Goal: Communication & Community: Answer question/provide support

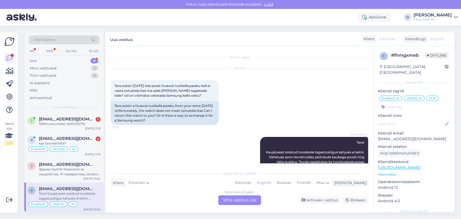
scroll to position [20, 0]
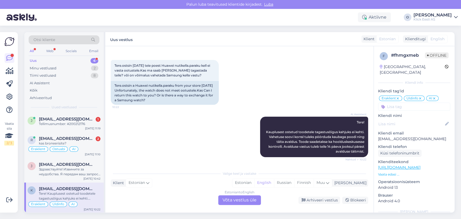
click at [55, 62] on div "Uus 4" at bounding box center [64, 61] width 71 height 8
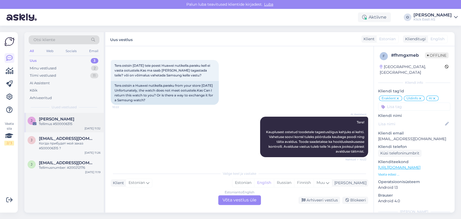
click at [48, 117] on span "[PERSON_NAME]" at bounding box center [56, 119] width 35 height 5
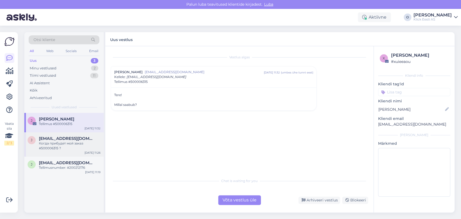
click at [60, 139] on span "[EMAIL_ADDRESS][DOMAIN_NAME]" at bounding box center [67, 138] width 56 height 5
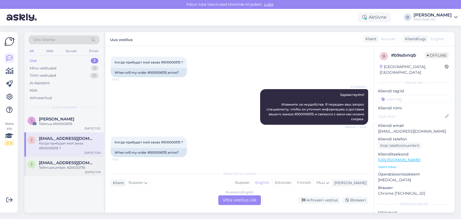
click at [59, 168] on div "Tellimusnumber: #200212176" at bounding box center [70, 167] width 62 height 5
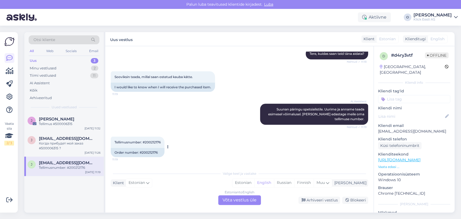
click at [155, 142] on span "Tellimusnumber: #200212176" at bounding box center [137, 142] width 46 height 4
copy div "200212176 11:19"
click at [60, 73] on div "Tiimi vestlused 11" at bounding box center [64, 76] width 71 height 8
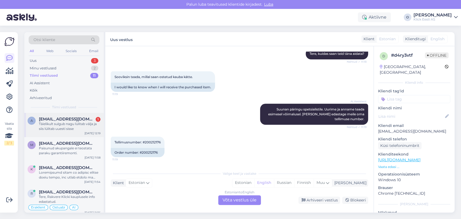
click at [54, 117] on span "[EMAIL_ADDRESS][DOMAIN_NAME]" at bounding box center [67, 119] width 56 height 5
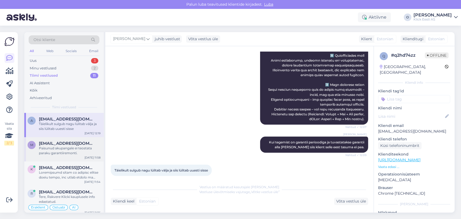
click at [48, 141] on span "[EMAIL_ADDRESS][DOMAIN_NAME]" at bounding box center [67, 143] width 56 height 5
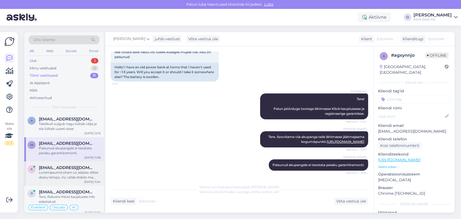
click at [54, 172] on div at bounding box center [70, 175] width 62 height 10
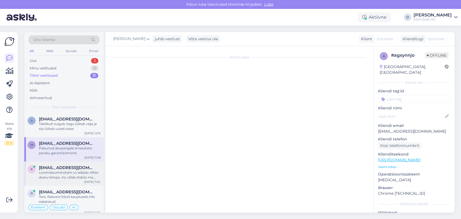
scroll to position [210, 0]
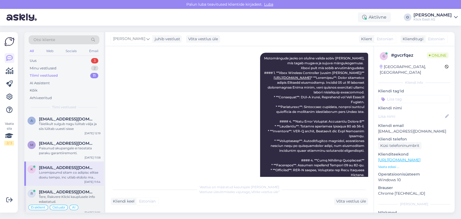
click at [55, 190] on span "[EMAIL_ADDRESS][DOMAIN_NAME]" at bounding box center [67, 192] width 56 height 5
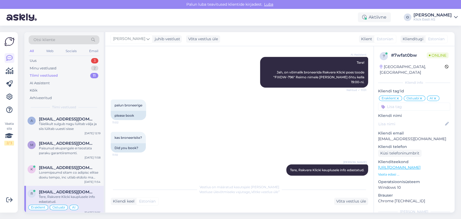
click at [46, 74] on div "Tiimi vestlused" at bounding box center [44, 75] width 28 height 5
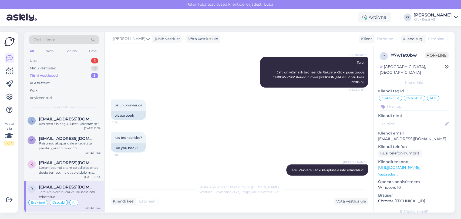
click at [66, 75] on div "Tiimi vestlused 5" at bounding box center [64, 76] width 71 height 8
click at [56, 120] on span "[EMAIL_ADDRESS][DOMAIN_NAME]" at bounding box center [67, 119] width 56 height 5
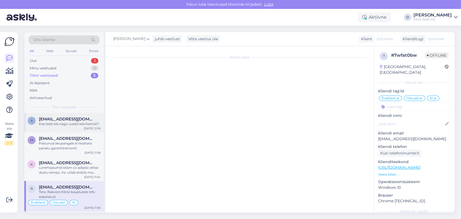
scroll to position [672, 0]
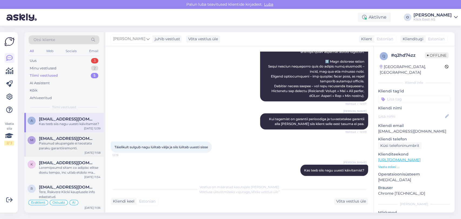
click at [55, 145] on div "Paisunud akupangale ei teostata paraku garantiiremonti." at bounding box center [70, 146] width 62 height 10
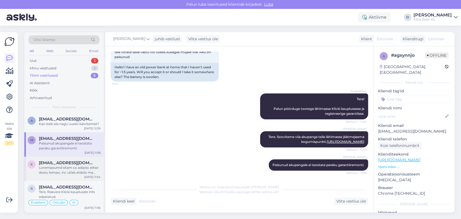
click at [54, 168] on div at bounding box center [70, 170] width 62 height 10
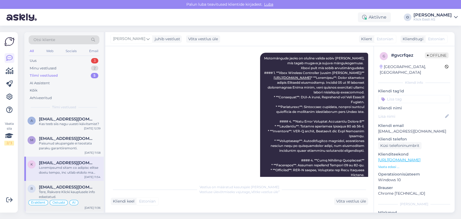
click at [54, 190] on div "Tere, Rakvere Klicki kauplusele info edastatud." at bounding box center [70, 195] width 62 height 10
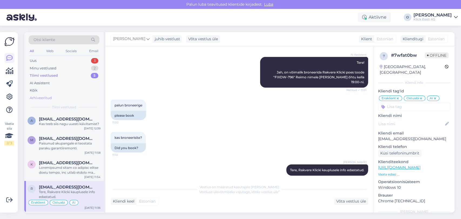
click at [45, 98] on div "Arhiveeritud" at bounding box center [41, 97] width 22 height 5
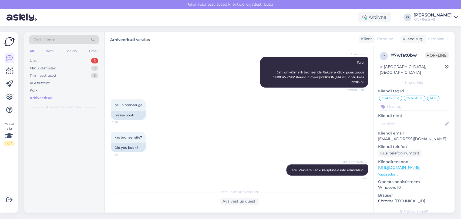
scroll to position [733, 0]
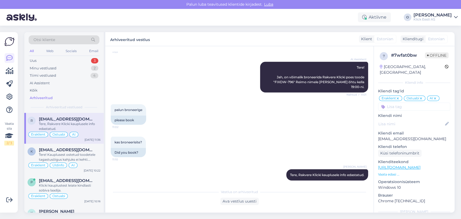
click at [45, 98] on div "Arhiveeritud" at bounding box center [41, 97] width 23 height 5
click at [64, 149] on span "[EMAIL_ADDRESS][DOMAIN_NAME]" at bounding box center [67, 149] width 56 height 5
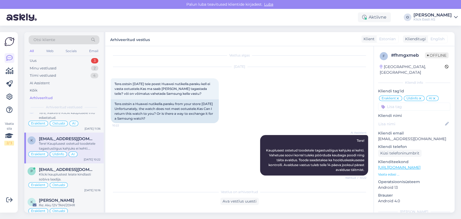
scroll to position [0, 0]
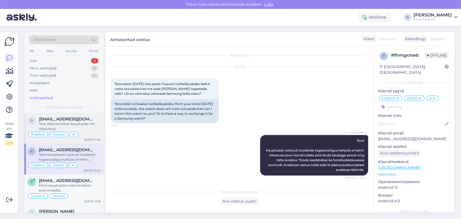
click at [48, 120] on span "[EMAIL_ADDRESS][DOMAIN_NAME]" at bounding box center [67, 119] width 56 height 5
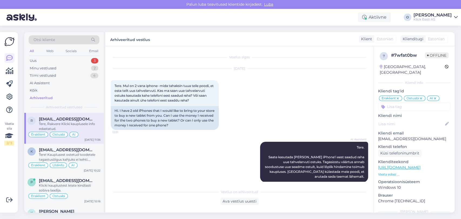
scroll to position [733, 0]
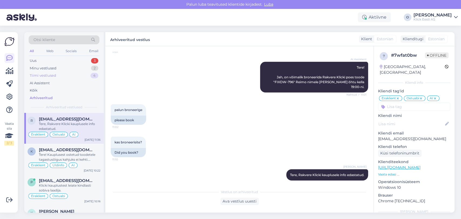
click at [52, 73] on div "Tiimi vestlused" at bounding box center [43, 75] width 26 height 5
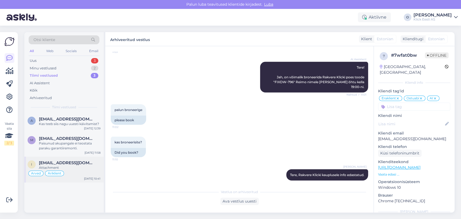
click at [65, 166] on div "Attachment" at bounding box center [70, 167] width 62 height 5
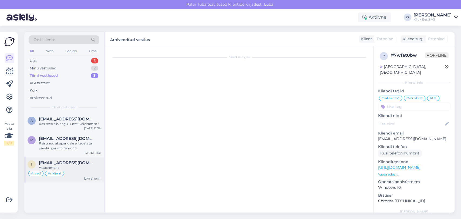
scroll to position [58, 0]
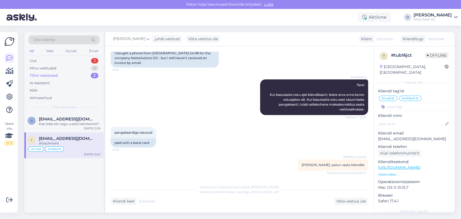
click at [86, 200] on div "a [EMAIL_ADDRESS][DOMAIN_NAME] Kas teeb siis nagu uuesti käivitamist? [DATE] 12…" at bounding box center [63, 163] width 79 height 100
click at [55, 191] on div "a [EMAIL_ADDRESS][DOMAIN_NAME] Kas teeb siis nagu uuesti käivitamist? [DATE] 12…" at bounding box center [63, 163] width 79 height 100
click at [59, 193] on div "a [EMAIL_ADDRESS][DOMAIN_NAME] Kas teeb siis nagu uuesti käivitamist? [DATE] 12…" at bounding box center [63, 163] width 79 height 100
click at [35, 190] on div "a [EMAIL_ADDRESS][DOMAIN_NAME] Kas teeb siis nagu uuesti käivitamist? [DATE] 12…" at bounding box center [63, 163] width 79 height 100
click at [57, 181] on div "a [EMAIL_ADDRESS][DOMAIN_NAME] Kas teeb siis nagu uuesti käivitamist? [DATE] 12…" at bounding box center [63, 163] width 79 height 100
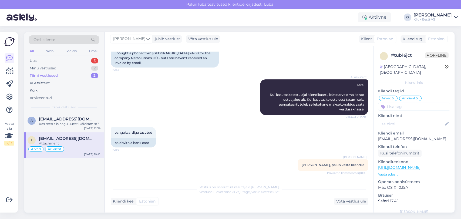
click at [56, 74] on div "Tiimi vestlused" at bounding box center [44, 75] width 28 height 5
click at [65, 120] on span "[EMAIL_ADDRESS][DOMAIN_NAME]" at bounding box center [67, 119] width 56 height 5
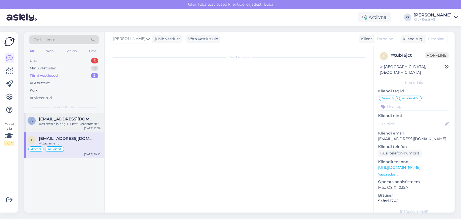
scroll to position [672, 0]
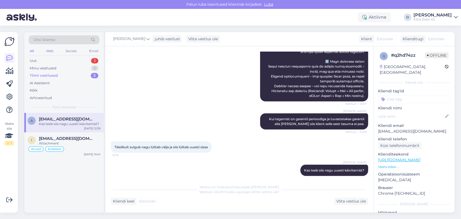
click at [71, 72] on div "Tiimi vestlused 2" at bounding box center [64, 76] width 71 height 8
click at [64, 75] on div "Tiimi vestlused 2" at bounding box center [64, 76] width 71 height 8
click at [60, 59] on div "Uus 3" at bounding box center [64, 61] width 71 height 8
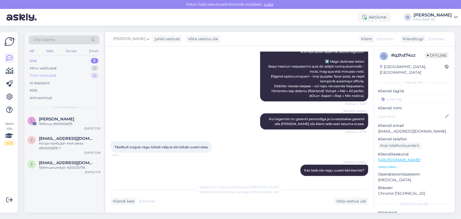
click at [60, 78] on div "Tiimi vestlused 2" at bounding box center [64, 76] width 71 height 8
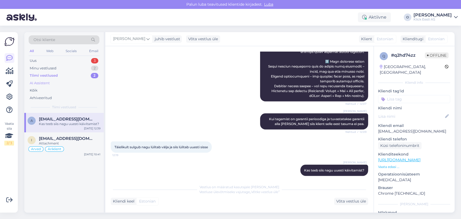
click at [52, 83] on div "AI Assistent" at bounding box center [64, 83] width 71 height 8
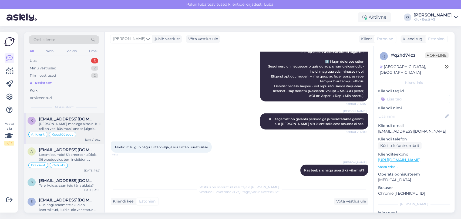
click at [53, 120] on span "[EMAIL_ADDRESS][DOMAIN_NAME]" at bounding box center [67, 119] width 56 height 5
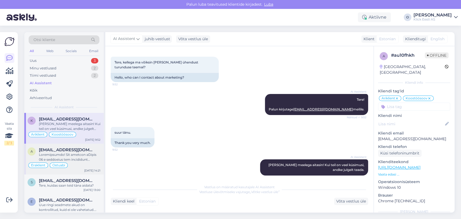
click at [56, 147] on span "[EMAIL_ADDRESS][DOMAIN_NAME]" at bounding box center [67, 149] width 56 height 5
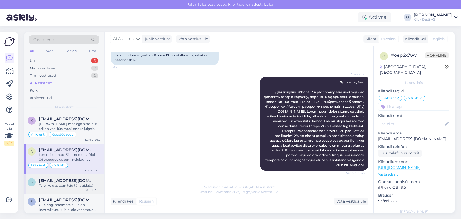
click at [59, 180] on span "[EMAIL_ADDRESS][DOMAIN_NAME]" at bounding box center [67, 180] width 56 height 5
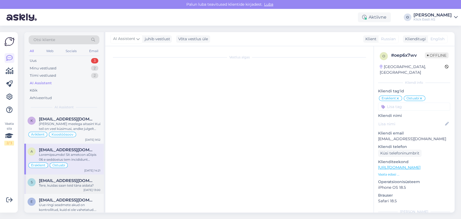
scroll to position [0, 0]
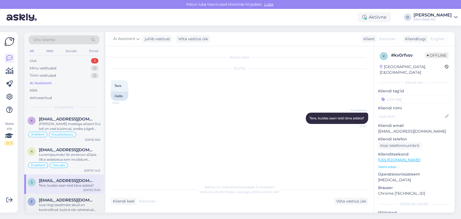
click at [60, 198] on span "[EMAIL_ADDRESS][DOMAIN_NAME]" at bounding box center [67, 200] width 56 height 5
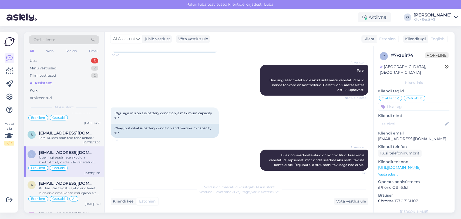
scroll to position [48, 0]
click at [63, 185] on div "Kui kasutasite ostu ajal kliendikaarti, leiab arve oma konto ostuajaloo alt. Ku…" at bounding box center [70, 190] width 62 height 10
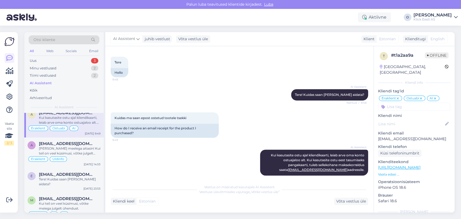
scroll to position [132, 0]
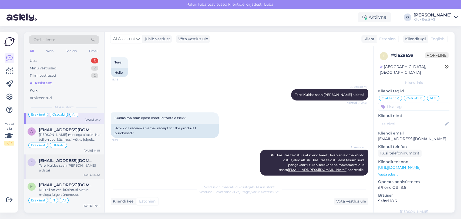
click at [63, 163] on div "Tere! Kuidas saan [PERSON_NAME] aidata?" at bounding box center [70, 168] width 62 height 10
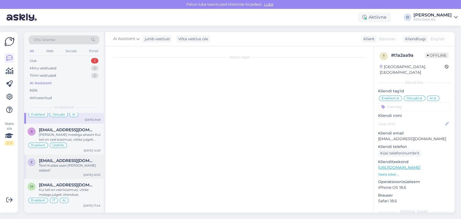
scroll to position [0, 0]
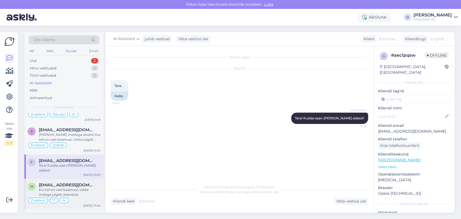
click at [60, 187] on div "Kui teil on veel küsimusi, võtke meiega julgelt ühendust." at bounding box center [70, 192] width 62 height 10
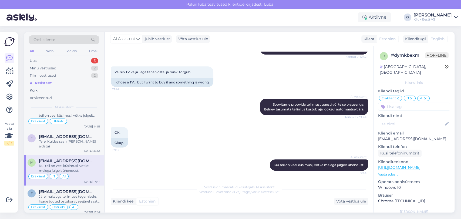
scroll to position [168, 0]
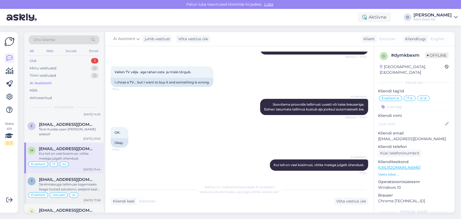
click at [56, 182] on div "Järelmaksuga tellimuse tegemiseks lisage tooted ostukorvi, seejärel saate ostuk…" at bounding box center [70, 187] width 62 height 10
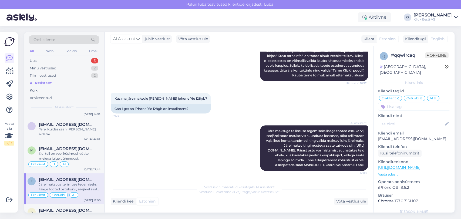
click at [65, 44] on div "Otsi kliente" at bounding box center [64, 41] width 71 height 12
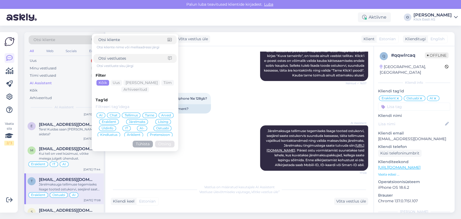
click at [61, 39] on div "Otsi kliente" at bounding box center [64, 39] width 71 height 9
click at [121, 56] on input at bounding box center [133, 59] width 70 height 6
paste input "500006315"
type input "500006315"
click at [163, 144] on button "Otsing" at bounding box center [164, 144] width 19 height 7
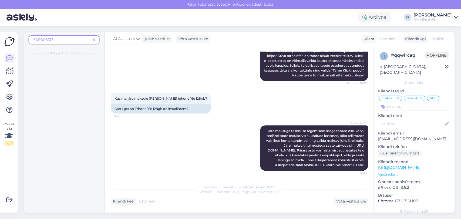
scroll to position [0, 0]
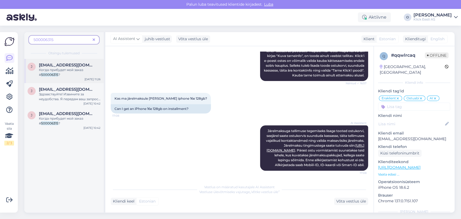
click at [66, 65] on span "[EMAIL_ADDRESS][DOMAIN_NAME]" at bounding box center [67, 65] width 56 height 5
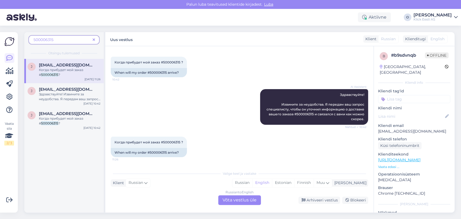
click at [11, 41] on img at bounding box center [9, 41] width 10 height 10
click at [95, 39] on span at bounding box center [93, 40] width 7 height 6
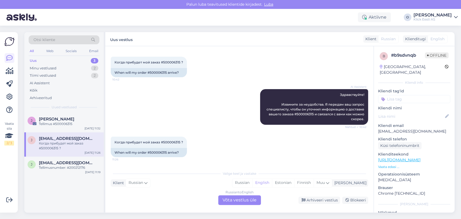
click at [73, 61] on div "Uus 3" at bounding box center [64, 61] width 71 height 8
click at [65, 163] on span "[EMAIL_ADDRESS][DOMAIN_NAME]" at bounding box center [67, 162] width 56 height 5
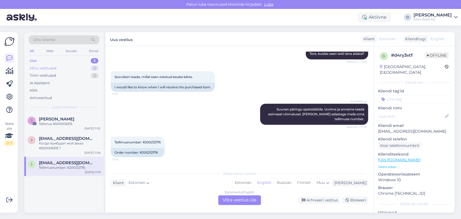
click at [73, 66] on div "Minu vestlused 2" at bounding box center [64, 69] width 71 height 8
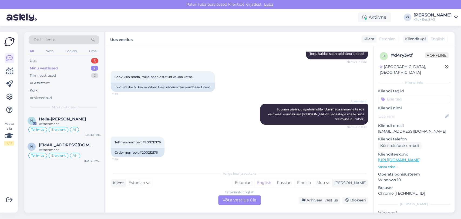
click at [73, 66] on div "Minu vestlused 2" at bounding box center [64, 69] width 71 height 8
click at [66, 57] on div "Uus 3" at bounding box center [64, 61] width 71 height 8
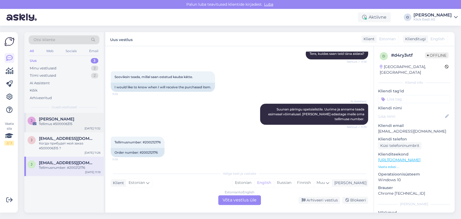
click at [56, 124] on div "Tellimus #500006315" at bounding box center [70, 123] width 62 height 5
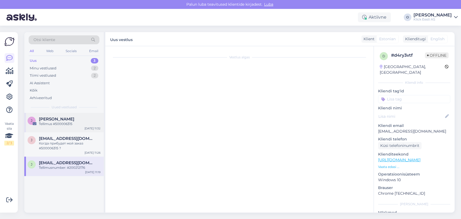
scroll to position [0, 0]
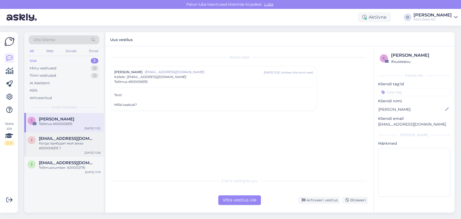
click at [55, 133] on div "[PERSON_NAME] [PERSON_NAME][EMAIL_ADDRESS][DOMAIN_NAME] Когда прибудет мой зака…" at bounding box center [63, 144] width 79 height 24
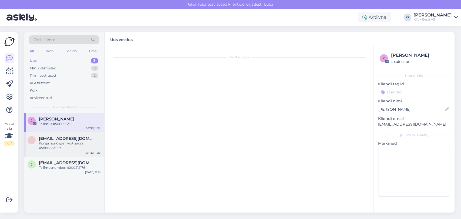
scroll to position [24, 0]
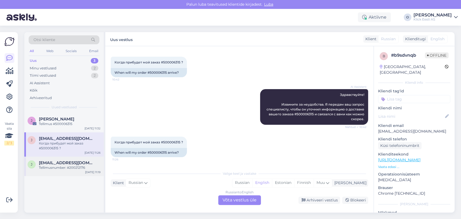
click at [58, 170] on div "j [EMAIL_ADDRESS][DOMAIN_NAME] Tellimusnumber: #200212176 [DATE] 11:19" at bounding box center [63, 166] width 79 height 19
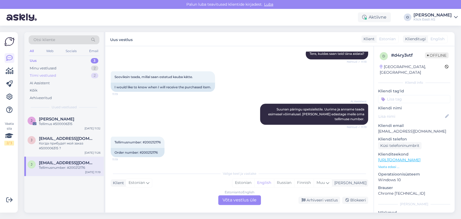
click at [59, 76] on div "Tiimi vestlused 2" at bounding box center [64, 76] width 71 height 8
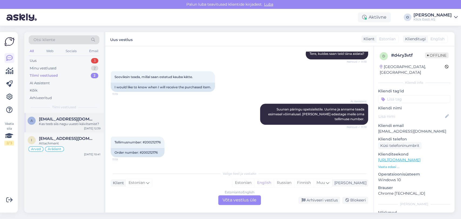
click at [48, 121] on span "[EMAIL_ADDRESS][DOMAIN_NAME]" at bounding box center [67, 119] width 56 height 5
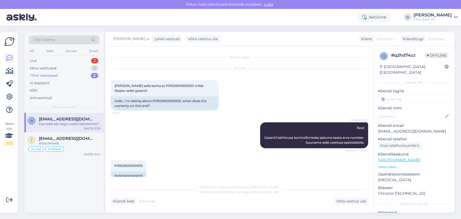
scroll to position [672, 0]
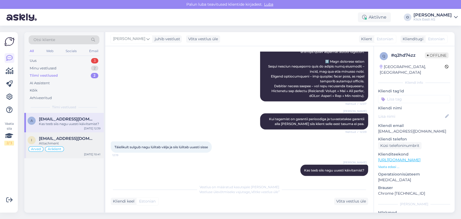
click at [51, 132] on div "i [EMAIL_ADDRESS][DOMAIN_NAME] Attachment Arved Äriklient [DATE] 10:41" at bounding box center [63, 145] width 79 height 26
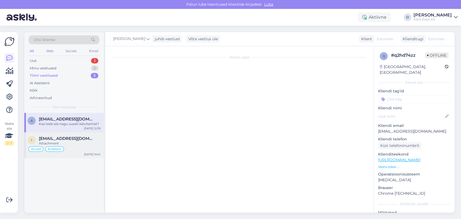
scroll to position [58, 0]
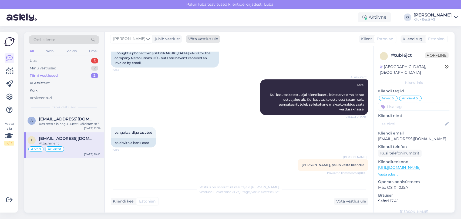
click at [203, 39] on div "Võta vestlus üle" at bounding box center [203, 38] width 34 height 7
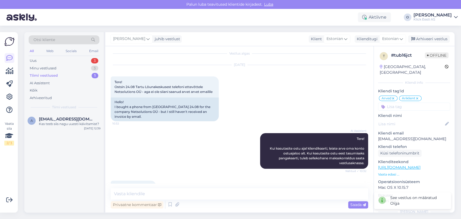
scroll to position [0, 0]
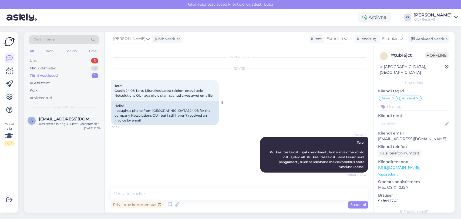
click at [134, 92] on span "Tere! Ostsin 24.08 Tartu Lõunakeskusest telefoni ettevõttele Netsolutions OÜ - …" at bounding box center [163, 91] width 98 height 14
click at [181, 125] on div "[DATE] Tere! Ostsin 24.08 Tartu Lõunakeskusest telefoni ettevõttele Netsolution…" at bounding box center [239, 97] width 257 height 68
click at [61, 76] on div "Tiimi vestlused 1" at bounding box center [64, 76] width 71 height 8
click at [40, 80] on div "AI Assistent" at bounding box center [64, 83] width 71 height 8
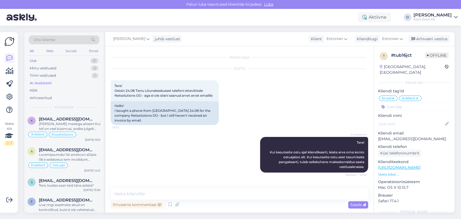
click at [40, 80] on div "AI Assistent" at bounding box center [64, 83] width 71 height 8
click at [35, 97] on div "Arhiveeritud" at bounding box center [41, 97] width 22 height 5
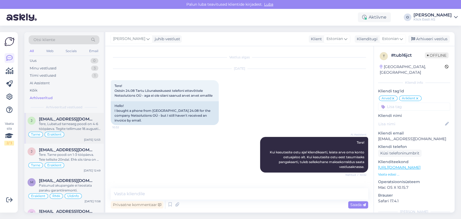
click at [45, 119] on span "[EMAIL_ADDRESS][DOMAIN_NAME]" at bounding box center [67, 119] width 56 height 5
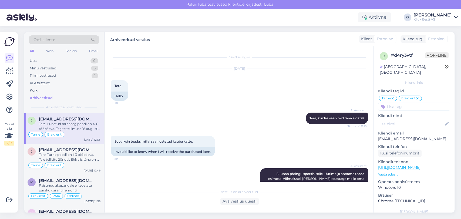
scroll to position [79, 0]
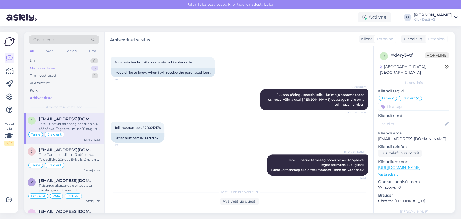
click at [73, 66] on div "Minu vestlused 3" at bounding box center [64, 69] width 71 height 8
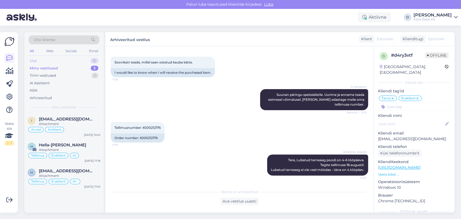
click at [62, 59] on div "Uus 0" at bounding box center [64, 61] width 71 height 8
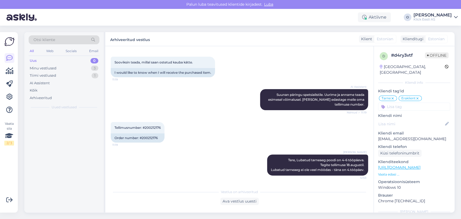
click at [62, 59] on div "Uus 0" at bounding box center [64, 61] width 71 height 8
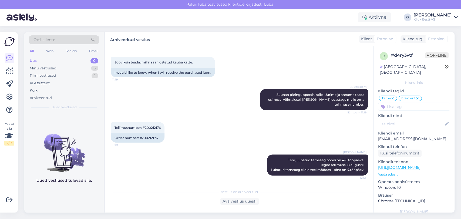
click at [62, 59] on div "Uus 0" at bounding box center [64, 61] width 71 height 8
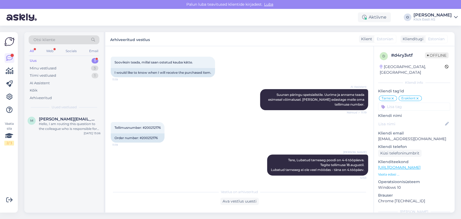
click at [68, 62] on div "Uus 1" at bounding box center [64, 61] width 71 height 8
click at [59, 117] on span "[PERSON_NAME][EMAIL_ADDRESS][DOMAIN_NAME]" at bounding box center [67, 119] width 56 height 5
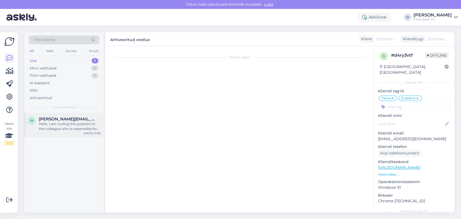
scroll to position [0, 0]
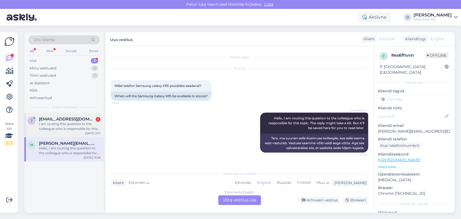
click at [67, 114] on div "[PERSON_NAME] [PERSON_NAME][EMAIL_ADDRESS][DOMAIN_NAME] 1 I am routing this que…" at bounding box center [63, 125] width 79 height 24
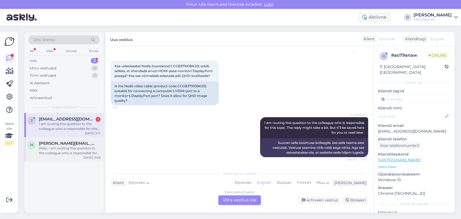
click at [51, 149] on div "Hello, I am routing this question to the colleague who is responsible for this …" at bounding box center [70, 151] width 62 height 10
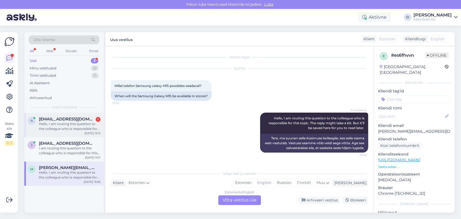
click at [75, 114] on div "a [EMAIL_ADDRESS][DOMAIN_NAME] 1 Hello, I am routing this question to the colle…" at bounding box center [63, 125] width 79 height 24
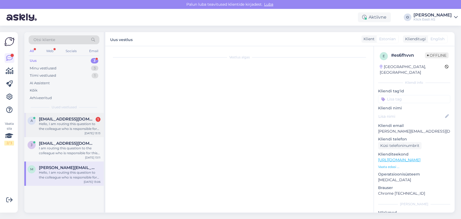
scroll to position [0, 0]
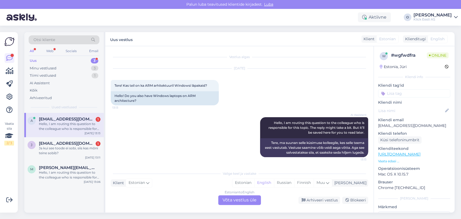
click at [57, 119] on span "[EMAIL_ADDRESS][DOMAIN_NAME]" at bounding box center [67, 119] width 56 height 5
click at [61, 60] on div "Uus 3" at bounding box center [64, 61] width 71 height 8
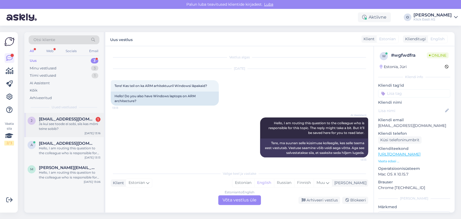
click at [55, 119] on span "[EMAIL_ADDRESS][DOMAIN_NAME]" at bounding box center [67, 119] width 56 height 5
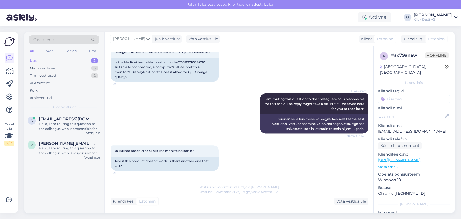
scroll to position [99, 0]
click at [68, 70] on div "Minu vestlused 3" at bounding box center [64, 69] width 71 height 8
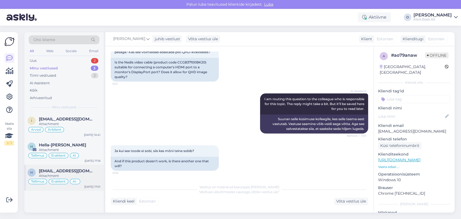
click at [53, 168] on span "[EMAIL_ADDRESS][DOMAIN_NAME]" at bounding box center [67, 170] width 56 height 5
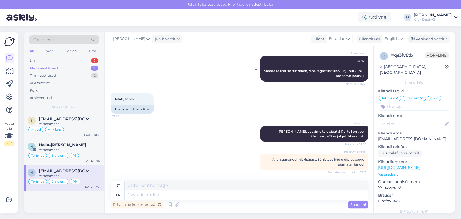
scroll to position [0, 0]
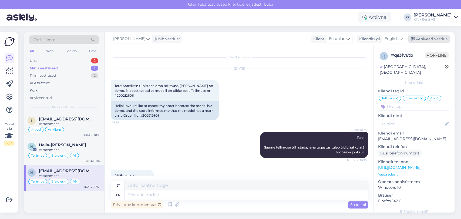
click at [421, 36] on div "Arhiveeri vestlus" at bounding box center [429, 38] width 42 height 7
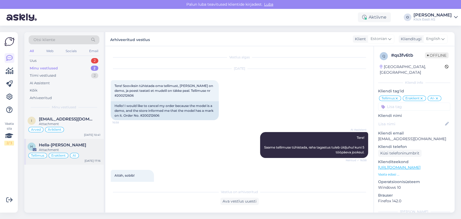
click at [81, 139] on div "H Hella-[PERSON_NAME] Attachment Tellimus Eraklient AI [DATE] 17:16" at bounding box center [63, 152] width 79 height 26
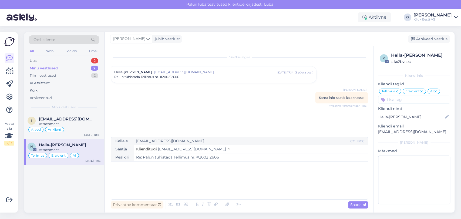
click at [147, 78] on span "Palun tühistada Tellimus nr. #200212606" at bounding box center [146, 77] width 65 height 5
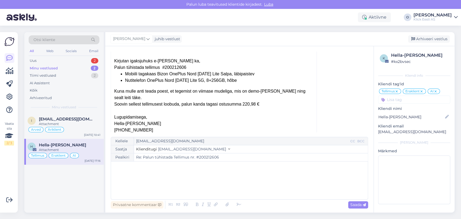
scroll to position [60, 0]
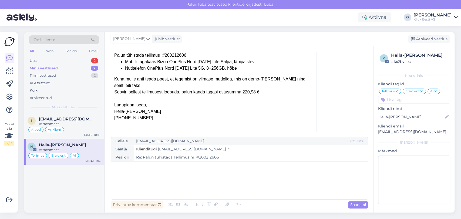
click at [177, 180] on div "﻿" at bounding box center [239, 180] width 251 height 32
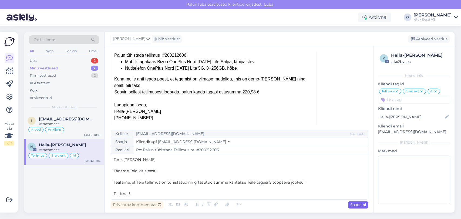
click at [358, 205] on span "Saada" at bounding box center [358, 204] width 16 height 5
type input "Re: Re: Palun tühistada Tellimus nr. #200212606"
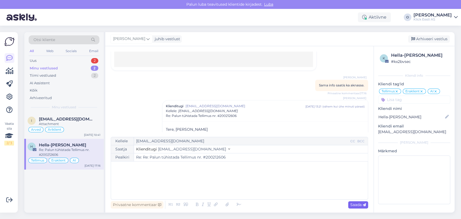
scroll to position [315, 0]
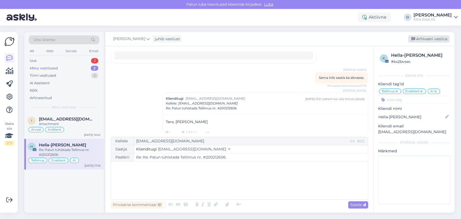
click at [425, 38] on div "Arhiveeri vestlus" at bounding box center [429, 38] width 42 height 7
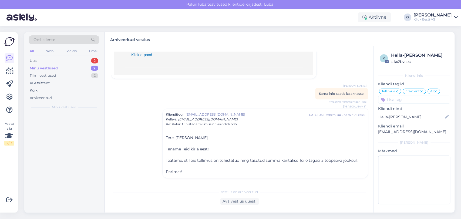
scroll to position [292, 0]
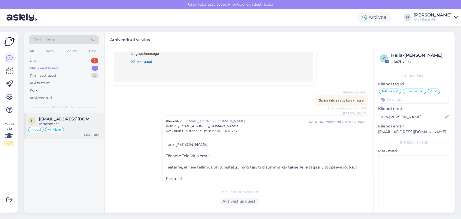
click at [76, 120] on span "[EMAIL_ADDRESS][DOMAIN_NAME]" at bounding box center [67, 119] width 56 height 5
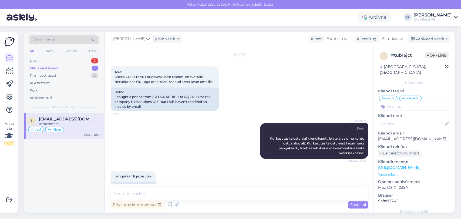
scroll to position [0, 0]
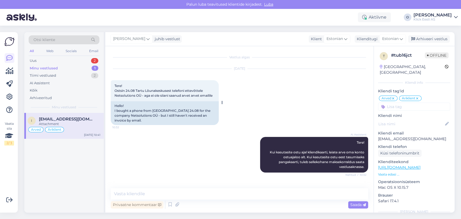
click at [132, 95] on span "Tere! Ostsin 24.08 Tartu Lõunakeskusest telefoni ettevõttele Netsolutions OÜ - …" at bounding box center [163, 91] width 98 height 14
copy span "Netsolutions"
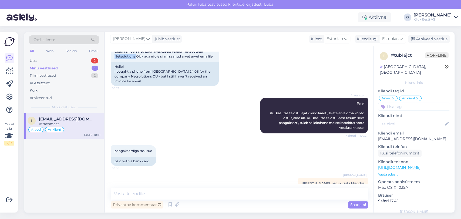
scroll to position [50, 0]
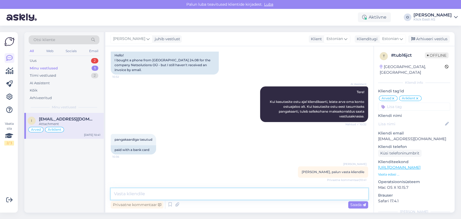
click at [199, 193] on textarea at bounding box center [239, 193] width 257 height 11
type textarea "Lisasime arve kirjale juurde."
click at [176, 205] on icon at bounding box center [177, 205] width 8 height 8
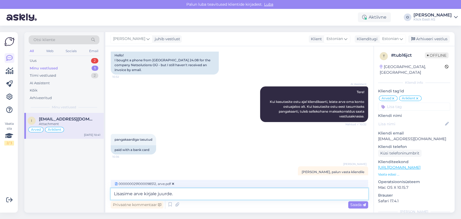
click at [275, 189] on textarea "Lisasime arve kirjale juurde." at bounding box center [239, 193] width 257 height 11
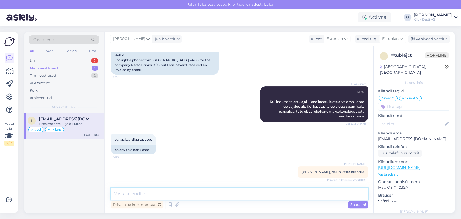
scroll to position [97, 0]
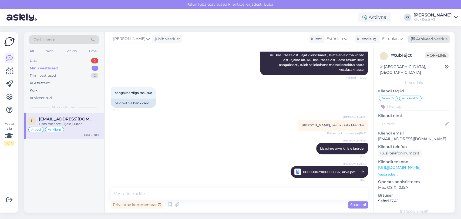
click at [421, 40] on div "Arhiveeri vestlus" at bounding box center [429, 38] width 42 height 7
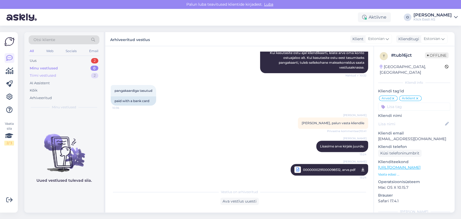
click at [58, 74] on div "Tiimi vestlused 2" at bounding box center [64, 76] width 71 height 8
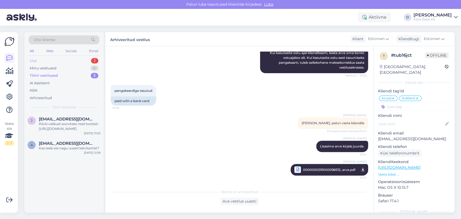
click at [68, 60] on div "Uus 2" at bounding box center [64, 61] width 71 height 8
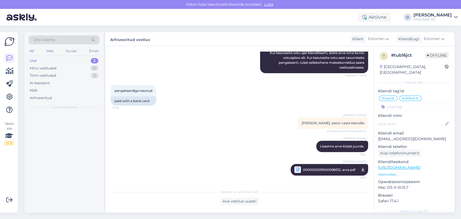
click at [68, 60] on div "Uus 2" at bounding box center [64, 61] width 71 height 8
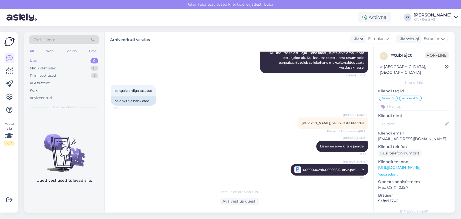
click at [195, 95] on div "pangakaardiga tasutud 10:36 paid with a bank card" at bounding box center [239, 95] width 257 height 32
click at [79, 73] on div "Tiimi vestlused 3" at bounding box center [64, 76] width 71 height 8
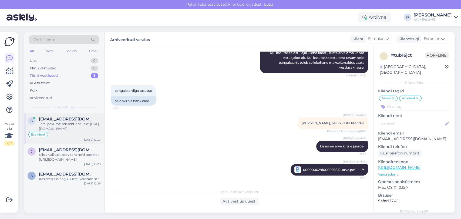
click at [59, 129] on div "Tere, pakume selliseid läpakaid: [URL][DOMAIN_NAME]" at bounding box center [70, 126] width 62 height 10
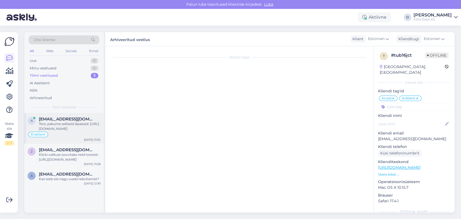
scroll to position [15, 0]
click at [59, 129] on div "Tere, pakume selliseid läpakaid: [URL][DOMAIN_NAME]" at bounding box center [70, 126] width 62 height 10
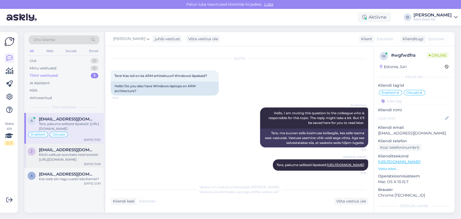
click at [76, 156] on div "Klicki valikust soovitaks neid tooteid : [URL][DOMAIN_NAME]" at bounding box center [70, 157] width 62 height 10
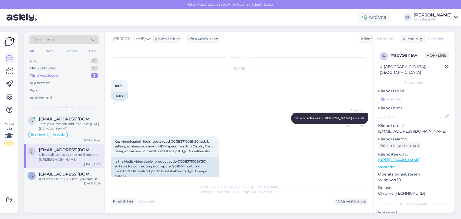
scroll to position [270, 0]
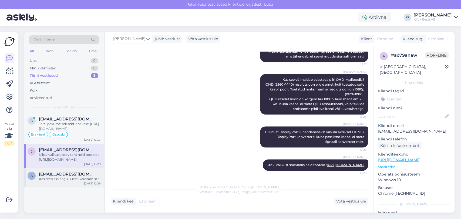
click at [71, 174] on span "[EMAIL_ADDRESS][DOMAIN_NAME]" at bounding box center [67, 174] width 56 height 5
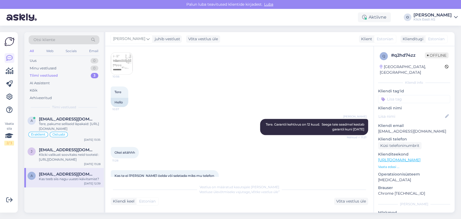
scroll to position [672, 0]
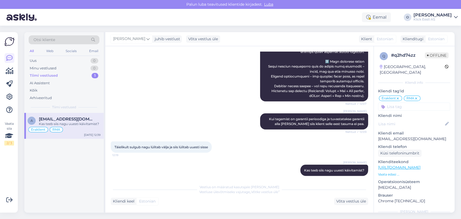
click at [65, 74] on div "Tiimi vestlused 1" at bounding box center [64, 76] width 71 height 8
click at [32, 48] on div "All" at bounding box center [32, 51] width 6 height 7
click at [40, 62] on div "Uus 1" at bounding box center [64, 61] width 71 height 8
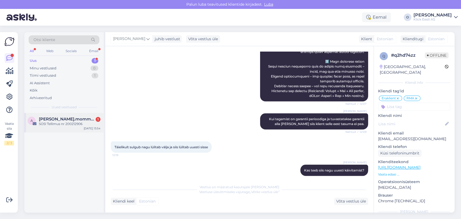
click at [48, 122] on div "SOS! Tellimus nr 200212906" at bounding box center [70, 123] width 62 height 5
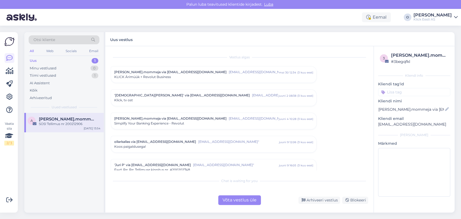
scroll to position [1882, 0]
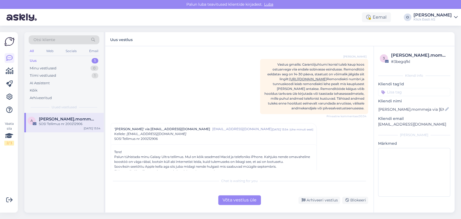
click at [151, 136] on span "SOS! Tellimus nr 200212906" at bounding box center [135, 138] width 43 height 5
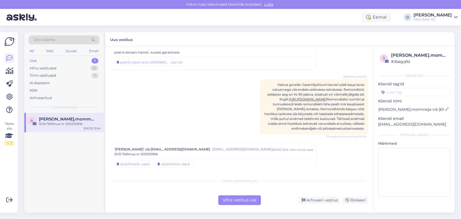
click at [148, 152] on span "SOS! Tellimus nr 200212906" at bounding box center [135, 154] width 43 height 5
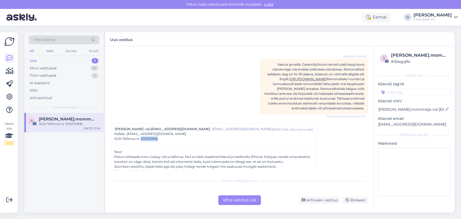
drag, startPoint x: 159, startPoint y: 134, endPoint x: 141, endPoint y: 136, distance: 18.4
click at [141, 136] on div "SOS! Tellimus nr 200212906" at bounding box center [213, 138] width 199 height 5
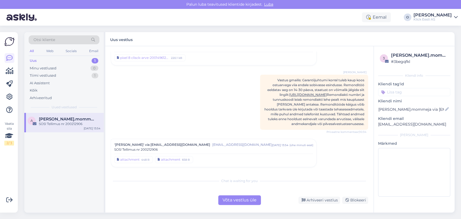
scroll to position [1861, 0]
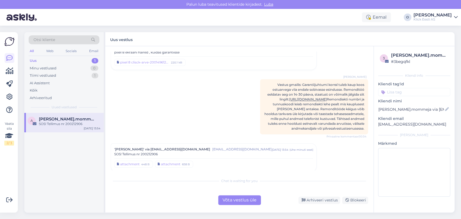
click at [133, 152] on span "SOS! Tellimus nr 200212906" at bounding box center [135, 154] width 43 height 5
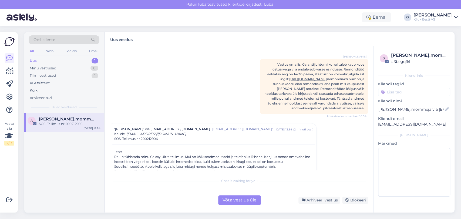
drag, startPoint x: 141, startPoint y: 134, endPoint x: 128, endPoint y: 140, distance: 14.4
click at [128, 144] on div "Tere! Palun tühistada minu Galaxy Ultra tellimus. Mul on kõik seadmed Macid ja …" at bounding box center [213, 167] width 205 height 47
click at [238, 201] on div "Võta vestlus üle" at bounding box center [239, 200] width 43 height 10
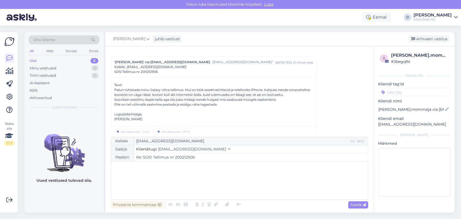
click at [180, 159] on input "Re: SOS! Tellimus nr 200212906" at bounding box center [251, 157] width 234 height 8
click at [79, 58] on div "Uus 0" at bounding box center [64, 61] width 71 height 8
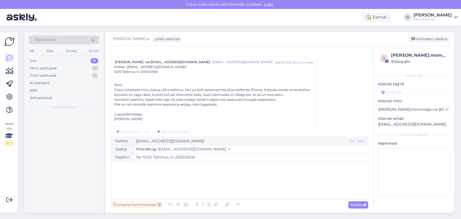
click at [79, 58] on div "Uus 0" at bounding box center [64, 61] width 71 height 8
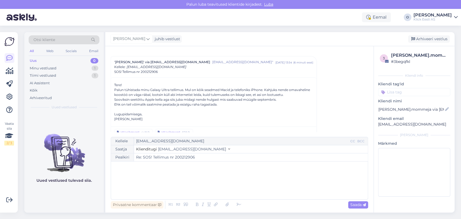
click at [49, 63] on div "Uus 0" at bounding box center [64, 61] width 71 height 8
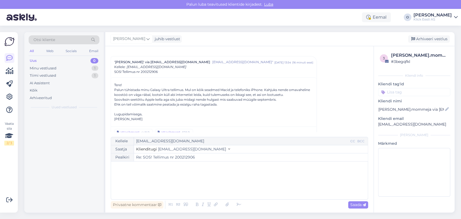
click at [49, 63] on div "Uus 0" at bounding box center [64, 61] width 71 height 8
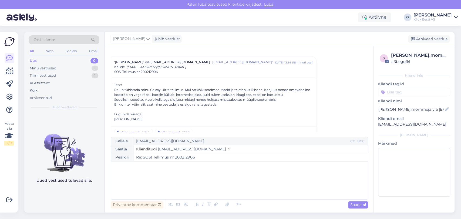
click at [60, 62] on div "Uus 0" at bounding box center [64, 61] width 71 height 8
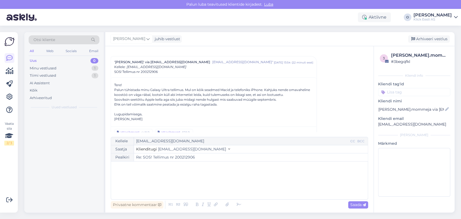
click at [60, 62] on div "Uus 0" at bounding box center [64, 61] width 71 height 8
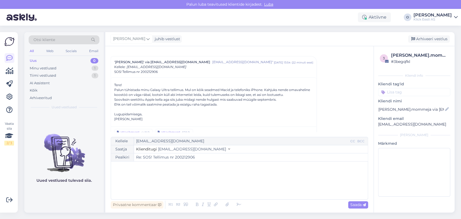
click at [60, 62] on div "Uus 0" at bounding box center [64, 61] width 71 height 8
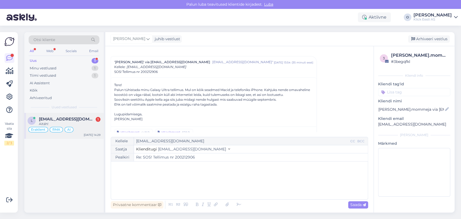
click at [54, 117] on span "[EMAIL_ADDRESS][DOMAIN_NAME]" at bounding box center [67, 119] width 56 height 5
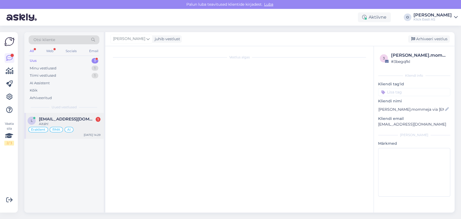
scroll to position [622, 0]
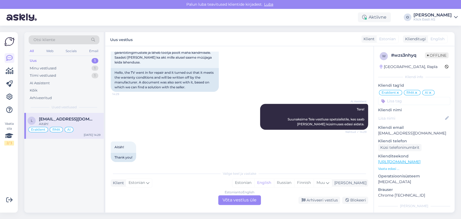
click at [80, 61] on div "Uus 1" at bounding box center [64, 61] width 71 height 8
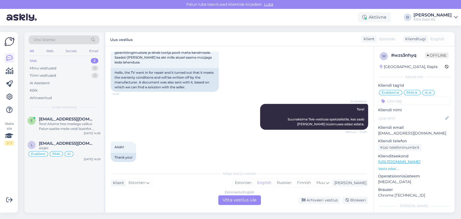
click at [45, 63] on div "Uus 2" at bounding box center [64, 61] width 71 height 8
click at [50, 130] on div "Tere! Aitame hea meelega valikul. Palun saatke meile veidi lisainfot. [PERSON_N…" at bounding box center [70, 126] width 62 height 10
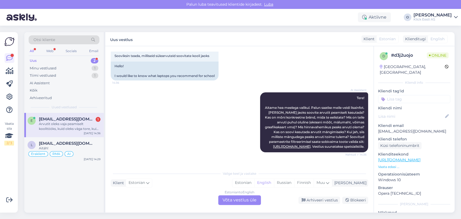
scroll to position [126, 0]
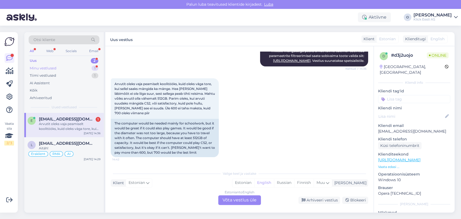
click at [72, 69] on div "Minu vestlused 1" at bounding box center [64, 69] width 71 height 8
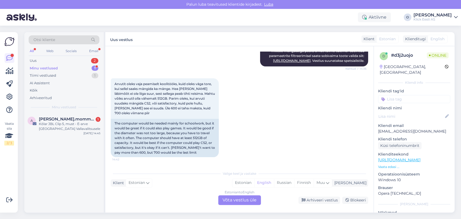
click at [62, 68] on div "Minu vestlused 1" at bounding box center [64, 69] width 71 height 8
click at [62, 73] on div "Tiimi vestlused 1" at bounding box center [64, 76] width 71 height 8
click at [65, 69] on div "Minu vestlused 1" at bounding box center [64, 69] width 71 height 8
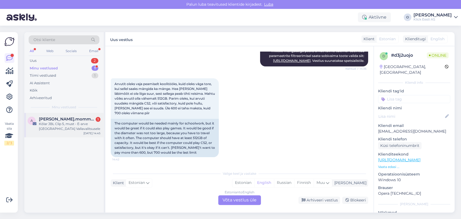
click at [71, 127] on div "Kõlar JBL Clip 5, must - E-arve [GEOGRAPHIC_DATA] Vallavalitsusele" at bounding box center [70, 126] width 62 height 10
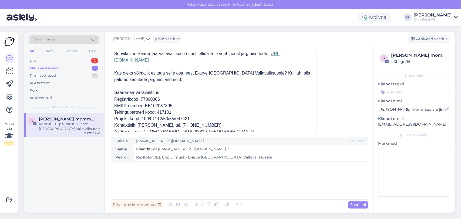
scroll to position [2030, 0]
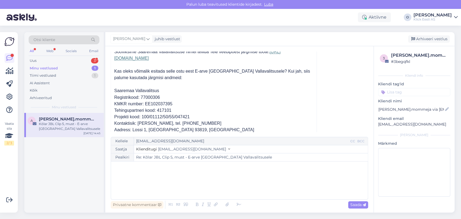
click at [64, 65] on div "Minu vestlused 1" at bounding box center [64, 69] width 71 height 8
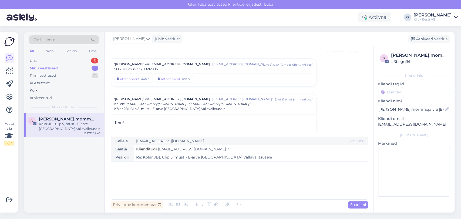
scroll to position [1959, 0]
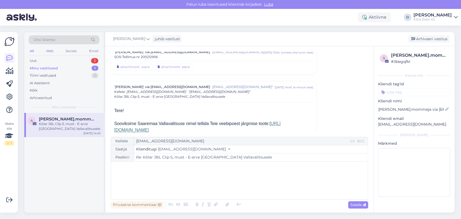
click at [373, 53] on div "Vestlus [PERSON_NAME].mommeja via [EMAIL_ADDRESS][DOMAIN_NAME] [EMAIL_ADDRESS][…" at bounding box center [239, 129] width 268 height 166
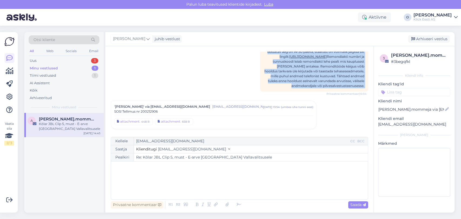
scroll to position [1899, 0]
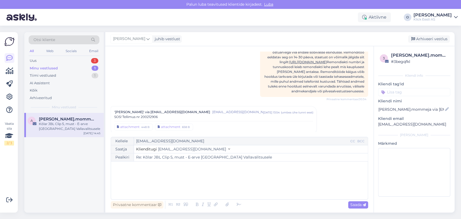
click at [212, 110] on span "[EMAIL_ADDRESS][DOMAIN_NAME]"" at bounding box center [237, 112] width 50 height 5
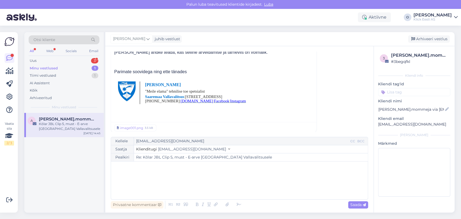
scroll to position [1935, 0]
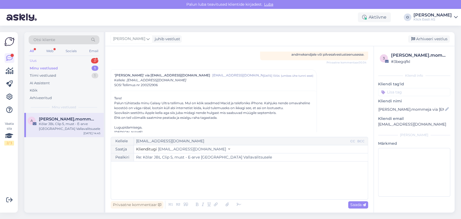
click at [50, 59] on div "Uus 3" at bounding box center [64, 61] width 71 height 8
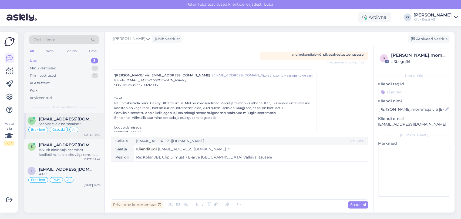
click at [42, 117] on span "[EMAIL_ADDRESS][DOMAIN_NAME]" at bounding box center [67, 119] width 56 height 5
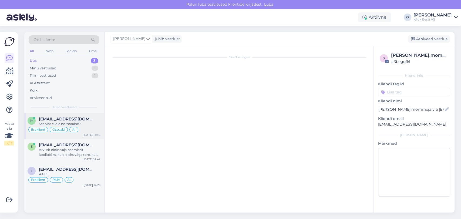
scroll to position [3638, 0]
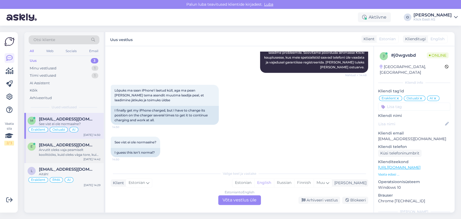
click at [45, 147] on div "Arvutit oleks vaja peamiselt koolitööks, kuid oleks väga tore, kui sellel saaks…" at bounding box center [70, 152] width 62 height 10
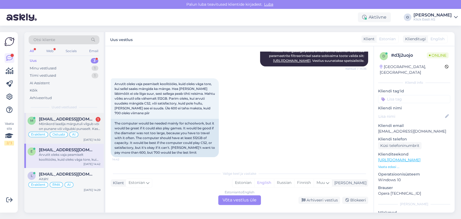
click at [77, 114] on div "m [EMAIL_ADDRESS][DOMAIN_NAME] 1 Mõnikord laadija märgutuli vilgub või on punan…" at bounding box center [63, 128] width 79 height 31
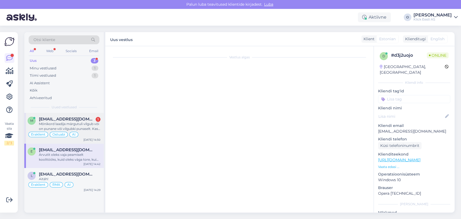
scroll to position [3646, 0]
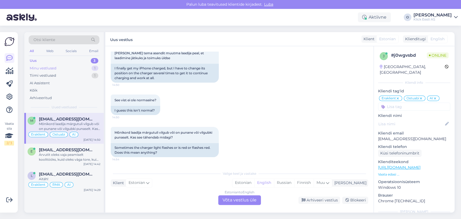
click at [69, 66] on div "Minu vestlused 1" at bounding box center [64, 69] width 71 height 8
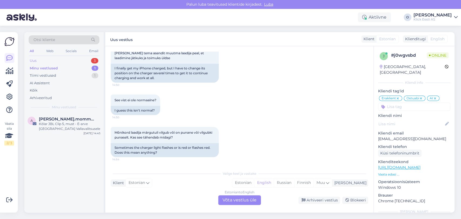
click at [66, 60] on div "Uus 3" at bounding box center [64, 61] width 71 height 8
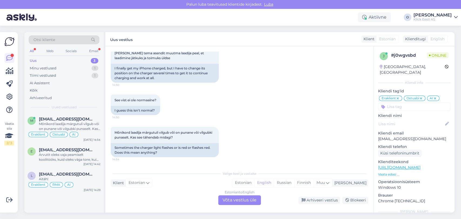
click at [54, 63] on div "Uus 3" at bounding box center [64, 61] width 71 height 8
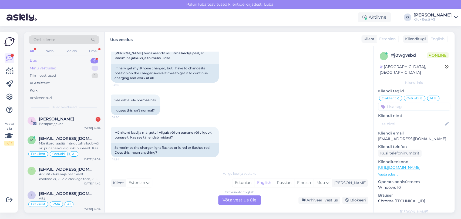
click at [54, 69] on div "Minu vestlused" at bounding box center [43, 68] width 27 height 5
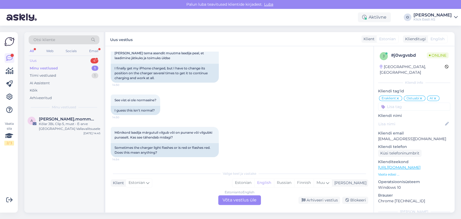
click at [53, 61] on div "Uus 4" at bounding box center [64, 61] width 71 height 8
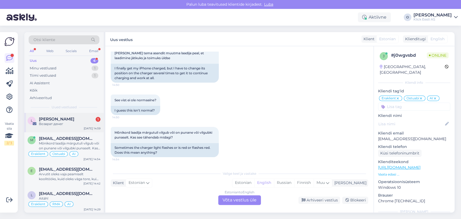
click at [53, 117] on span "[PERSON_NAME]" at bounding box center [56, 119] width 35 height 5
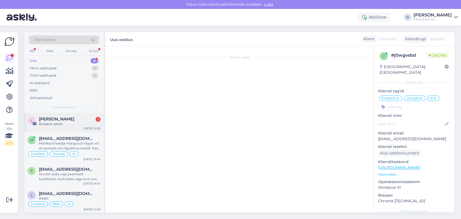
scroll to position [0, 0]
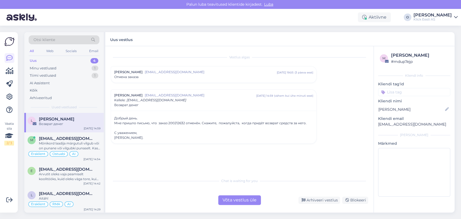
click at [237, 203] on div "Võta vestlus üle" at bounding box center [239, 200] width 43 height 10
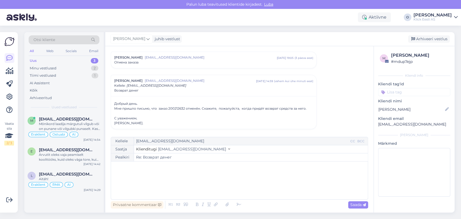
click at [205, 178] on div "﻿" at bounding box center [239, 180] width 251 height 32
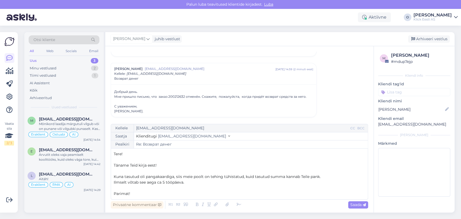
scroll to position [28, 0]
click at [359, 207] on div "Saada" at bounding box center [358, 204] width 20 height 7
type input "Re: Возврат денег"
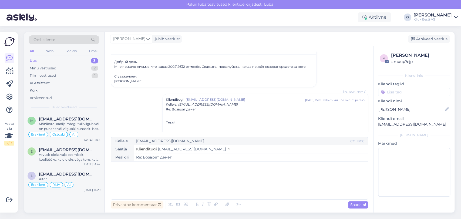
scroll to position [102, 0]
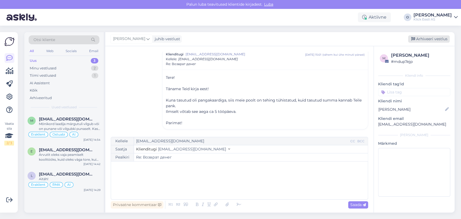
click at [425, 38] on div "Arhiveeri vestlus" at bounding box center [429, 38] width 42 height 7
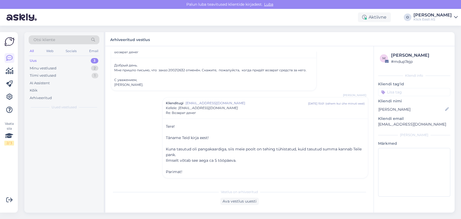
scroll to position [53, 0]
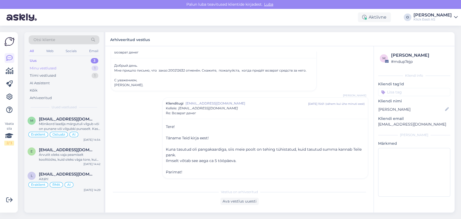
click at [87, 67] on div "Minu vestlused 1" at bounding box center [64, 69] width 71 height 8
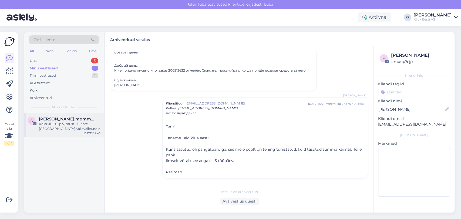
click at [72, 117] on span "[PERSON_NAME].mommeja via [EMAIL_ADDRESS][DOMAIN_NAME]" at bounding box center [67, 119] width 56 height 5
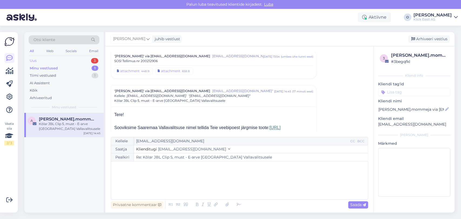
click at [73, 59] on div "Uus 3" at bounding box center [64, 61] width 71 height 8
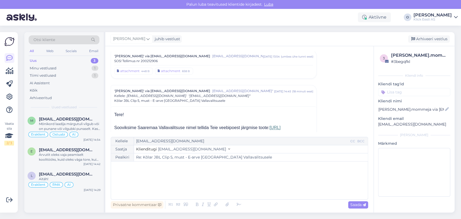
click at [62, 60] on div "Uus 3" at bounding box center [64, 61] width 71 height 8
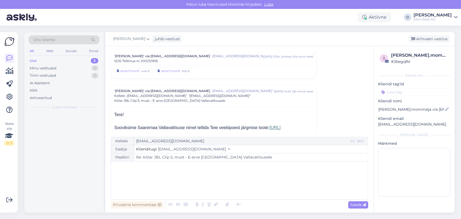
click at [62, 60] on div "Uus 3" at bounding box center [64, 61] width 71 height 8
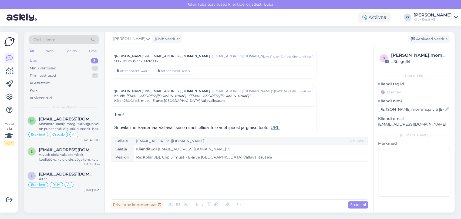
type input "Re: küsimus"
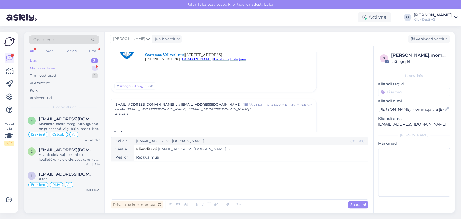
click at [69, 65] on div "Minu vestlused 1" at bounding box center [64, 69] width 71 height 8
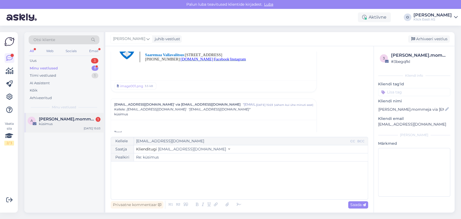
click at [51, 115] on div "a [PERSON_NAME].mommeja via [EMAIL_ADDRESS][DOMAIN_NAME] 1 küsimus [DATE] 15:03" at bounding box center [63, 122] width 79 height 19
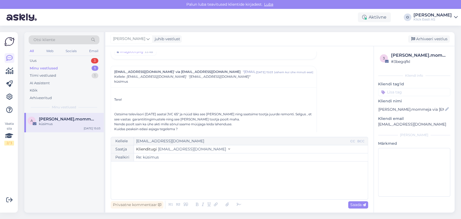
scroll to position [2000, 0]
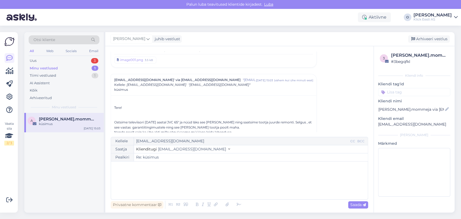
click at [243, 77] on span ""[EMAIL_ADDRESS][DOMAIN_NAME]'" at bounding box center [249, 79] width 13 height 5
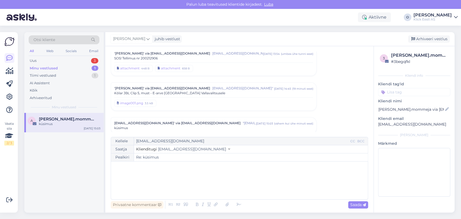
click at [187, 126] on div "küsimus" at bounding box center [213, 128] width 199 height 5
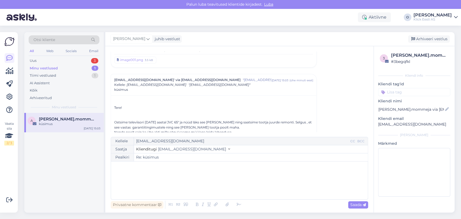
click at [188, 83] on span ""[EMAIL_ADDRESS][DOMAIN_NAME]"" at bounding box center [219, 85] width 62 height 4
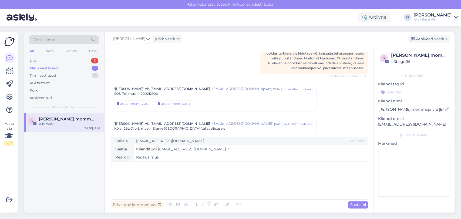
scroll to position [1921, 0]
click at [176, 92] on div "SOS! Tellimus nr 200212906" at bounding box center [213, 94] width 199 height 5
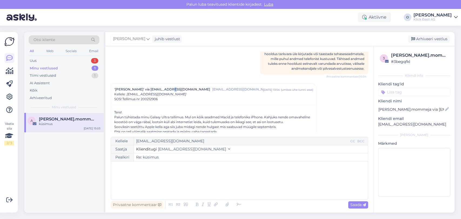
drag, startPoint x: 194, startPoint y: 90, endPoint x: 164, endPoint y: 89, distance: 30.5
click at [164, 89] on div "'[PERSON_NAME]' via [EMAIL_ADDRESS][DOMAIN_NAME] [EMAIL_ADDRESS][DOMAIN_NAME]" …" at bounding box center [213, 94] width 199 height 15
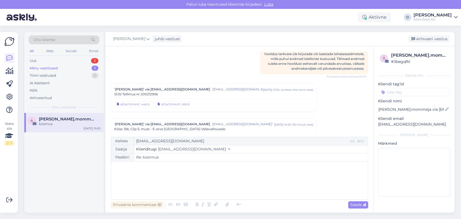
click at [325, 107] on div "Vestlus [PERSON_NAME].mommeja via [EMAIL_ADDRESS][DOMAIN_NAME] [EMAIL_ADDRESS][…" at bounding box center [242, 92] width 262 height 80
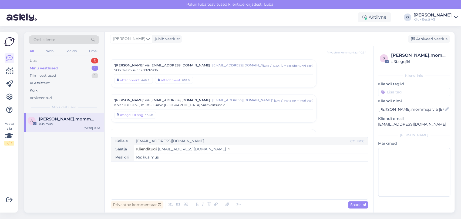
scroll to position [1957, 0]
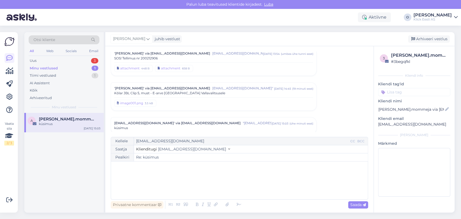
click at [189, 77] on div "Vestlus [PERSON_NAME].mommeja via [EMAIL_ADDRESS][DOMAIN_NAME] [EMAIL_ADDRESS][…" at bounding box center [242, 92] width 262 height 80
click at [188, 83] on div "'[PERSON_NAME]' via [EMAIL_ADDRESS][DOMAIN_NAME] [EMAIL_ADDRESS][DOMAIN_NAME]" …" at bounding box center [213, 97] width 205 height 28
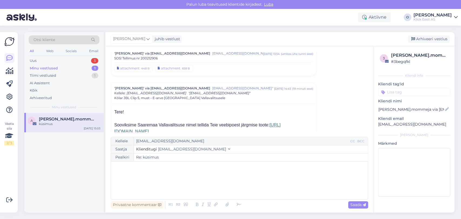
click at [207, 87] on div "'[PERSON_NAME]' via [EMAIL_ADDRESS][DOMAIN_NAME] [EMAIL_ADDRESS][DOMAIN_NAME]" …" at bounding box center [213, 93] width 199 height 15
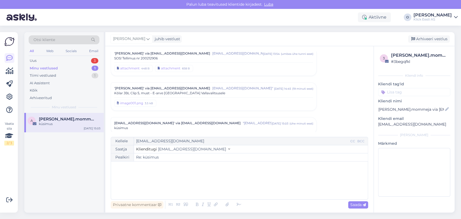
click at [207, 91] on div "Kõlar JBL Clip 5, must - E-arve [GEOGRAPHIC_DATA] Vallavalitsusele" at bounding box center [213, 93] width 199 height 5
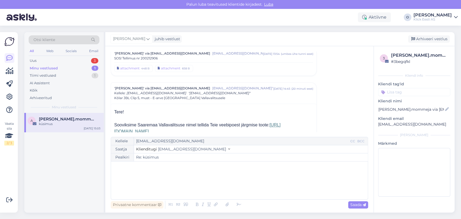
click at [207, 87] on div "'[PERSON_NAME]' via [EMAIL_ADDRESS][DOMAIN_NAME] [EMAIL_ADDRESS][DOMAIN_NAME]" …" at bounding box center [213, 93] width 199 height 15
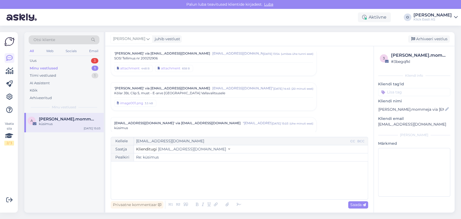
click at [207, 91] on div "Kõlar JBL Clip 5, must - E-arve [GEOGRAPHIC_DATA] Vallavalitsusele" at bounding box center [213, 93] width 199 height 5
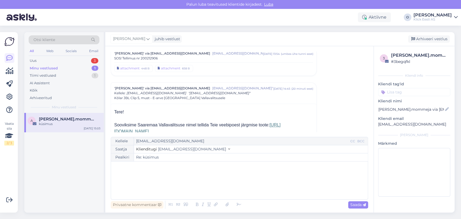
drag, startPoint x: 187, startPoint y: 88, endPoint x: 160, endPoint y: 98, distance: 29.1
click at [160, 98] on div "'[PERSON_NAME]' via [EMAIL_ADDRESS][DOMAIN_NAME] [EMAIL_ADDRESS][DOMAIN_NAME]" …" at bounding box center [213, 93] width 205 height 21
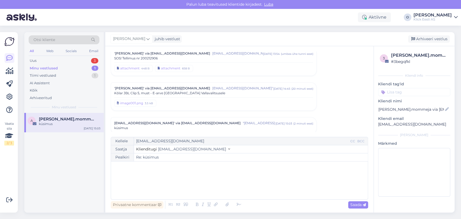
click at [160, 98] on div "image001.png 3.5 kB" at bounding box center [213, 102] width 199 height 10
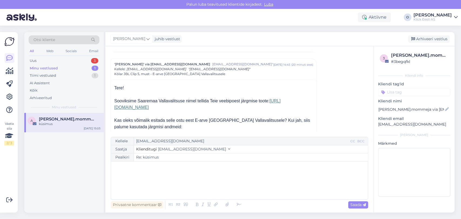
scroll to position [1993, 0]
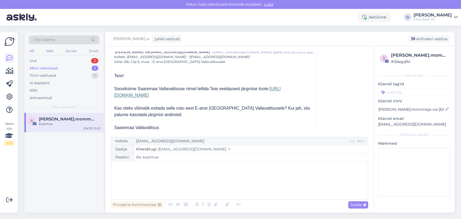
click at [171, 89] on link "[URL][DOMAIN_NAME]" at bounding box center [197, 91] width 166 height 11
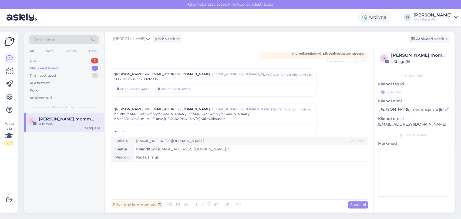
scroll to position [1921, 0]
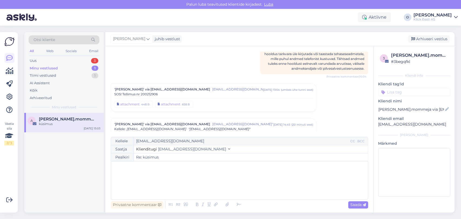
click at [154, 87] on span "'[PERSON_NAME]' via [EMAIL_ADDRESS][DOMAIN_NAME]" at bounding box center [162, 89] width 96 height 5
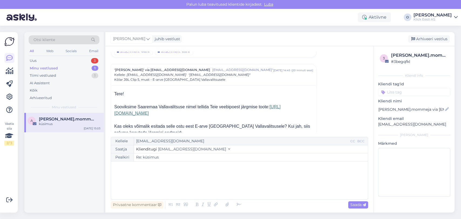
click at [147, 73] on span "[EMAIL_ADDRESS][DOMAIN_NAME]" at bounding box center [157, 75] width 60 height 4
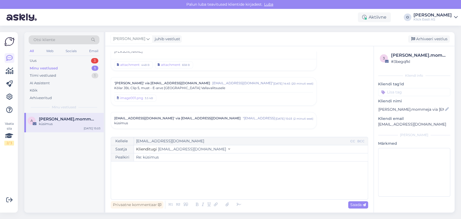
scroll to position [2011, 0]
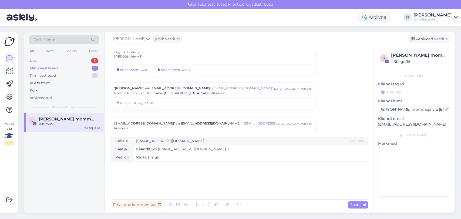
click at [143, 86] on span "'[PERSON_NAME]' via [EMAIL_ADDRESS][DOMAIN_NAME]" at bounding box center [162, 88] width 96 height 5
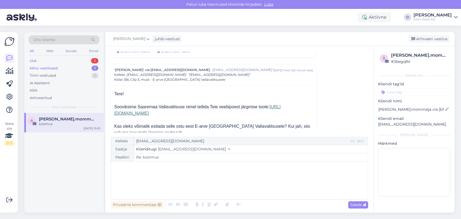
click at [188, 103] on p "Sooviksime Saaremaa Vallavalitsuse nimel tellida Teie veebipoest järgmise toote…" at bounding box center [213, 112] width 199 height 19
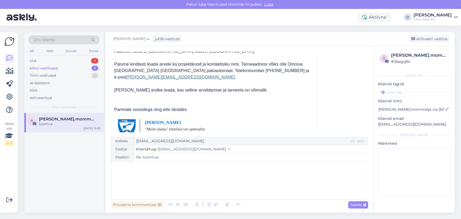
scroll to position [2223, 0]
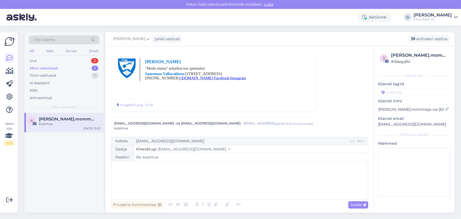
click at [174, 121] on span "[EMAIL_ADDRESS][DOMAIN_NAME]' via [EMAIL_ADDRESS][DOMAIN_NAME]" at bounding box center [177, 123] width 126 height 5
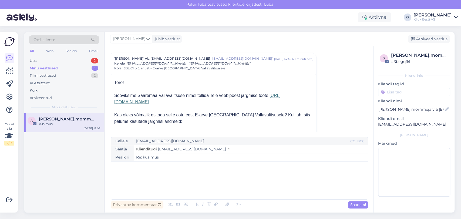
scroll to position [2031, 0]
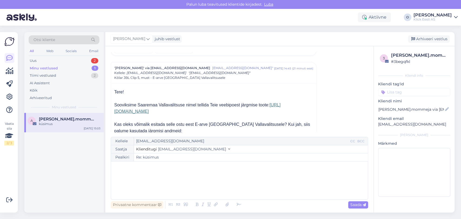
click at [169, 75] on span "Kõlar JBL Clip 5, must - E-arve [GEOGRAPHIC_DATA] Vallavalitsusele" at bounding box center [169, 77] width 111 height 5
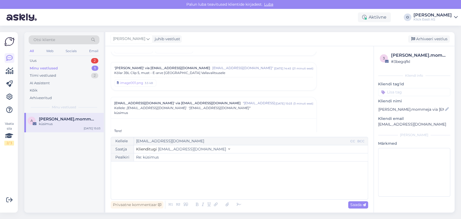
click at [158, 70] on span "Kõlar JBL Clip 5, must - E-arve [GEOGRAPHIC_DATA] Vallavalitsusele" at bounding box center [169, 72] width 111 height 5
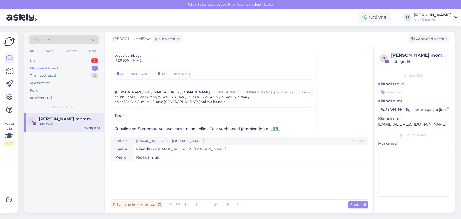
scroll to position [2004, 0]
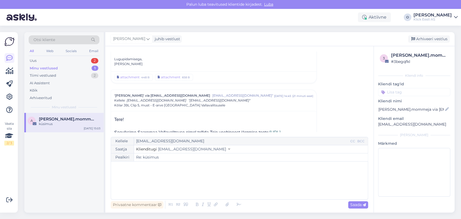
click at [148, 98] on span "[EMAIL_ADDRESS][DOMAIN_NAME]" at bounding box center [157, 100] width 60 height 4
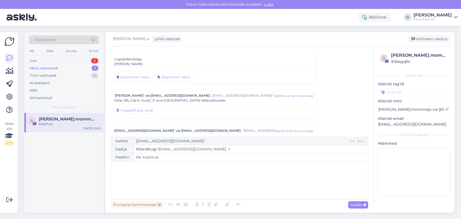
click at [148, 98] on span "Kõlar JBL Clip 5, must - E-arve [GEOGRAPHIC_DATA] Vallavalitsusele" at bounding box center [169, 100] width 111 height 5
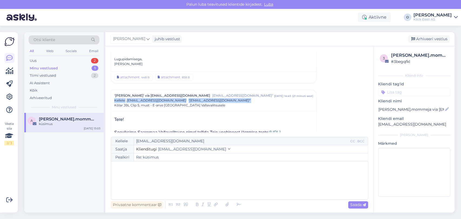
click at [148, 98] on span "[EMAIL_ADDRESS][DOMAIN_NAME]" at bounding box center [157, 100] width 60 height 4
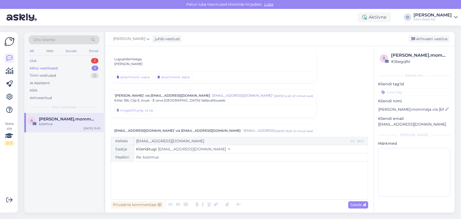
click at [148, 98] on span "Kõlar JBL Clip 5, must - E-arve [GEOGRAPHIC_DATA] Vallavalitsusele" at bounding box center [169, 100] width 111 height 5
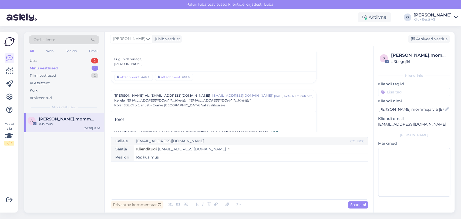
click at [157, 93] on span "'[PERSON_NAME]' via [EMAIL_ADDRESS][DOMAIN_NAME]" at bounding box center [162, 95] width 96 height 5
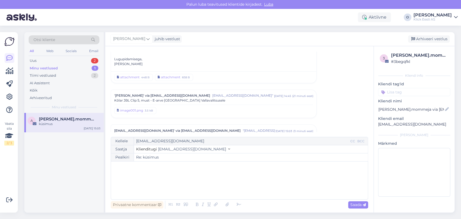
click at [157, 93] on span "'[PERSON_NAME]' via [EMAIL_ADDRESS][DOMAIN_NAME]" at bounding box center [162, 95] width 96 height 5
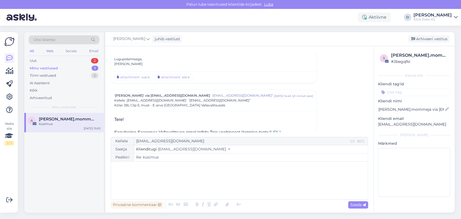
click at [252, 186] on div "﻿" at bounding box center [239, 180] width 251 height 32
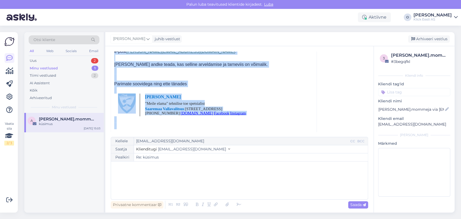
scroll to position [2232, 0]
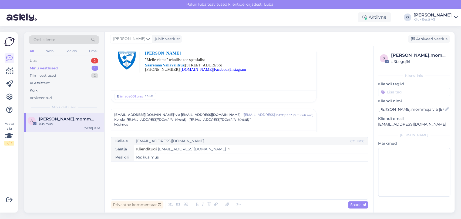
drag, startPoint x: 115, startPoint y: 84, endPoint x: 319, endPoint y: 67, distance: 204.6
click at [319, 67] on div "Vestlus [PERSON_NAME].mommeja via [EMAIL_ADDRESS][DOMAIN_NAME] [EMAIL_ADDRESS][…" at bounding box center [242, 92] width 262 height 80
copy div "[PERSON_NAME]' via [EMAIL_ADDRESS][DOMAIN_NAME] [EMAIL_ADDRESS][DOMAIN_NAME]" […"
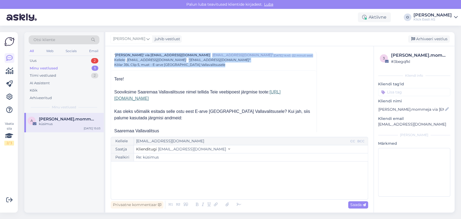
scroll to position [2040, 0]
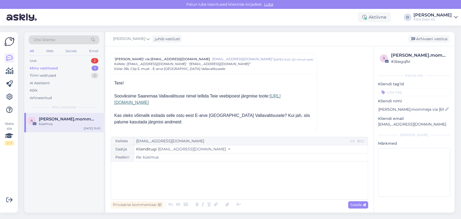
click at [161, 87] on p at bounding box center [213, 89] width 199 height 6
drag, startPoint x: 113, startPoint y: 78, endPoint x: 123, endPoint y: 81, distance: 9.9
click at [123, 81] on div "Tere! Sooviksime Saaremaa Vallavalitsuse nimel tellida Teie veebipoest järgmise…" at bounding box center [213, 178] width 205 height 206
click at [123, 81] on p "Tere!" at bounding box center [213, 83] width 199 height 6
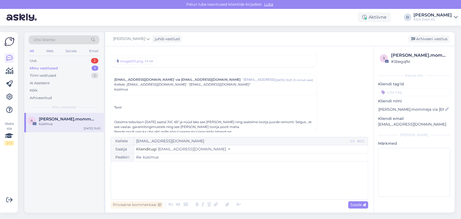
scroll to position [2232, 0]
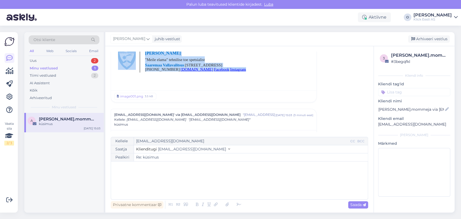
drag, startPoint x: 114, startPoint y: 78, endPoint x: 264, endPoint y: 66, distance: 150.3
copy div "Tere! Sooviksime Saaremaa Vallavalitsuse nimel tellida Teie veebipoest järgmise…"
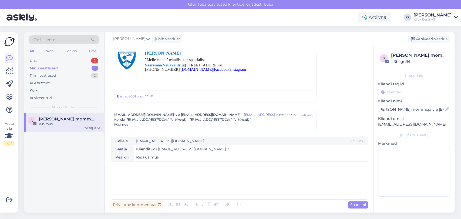
click at [128, 112] on span "[EMAIL_ADDRESS][DOMAIN_NAME]' via [EMAIL_ADDRESS][DOMAIN_NAME]" at bounding box center [177, 114] width 126 height 5
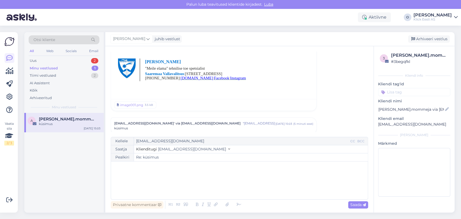
click at [243, 121] on span ""[EMAIL_ADDRESS][DOMAIN_NAME]'" at bounding box center [259, 123] width 32 height 5
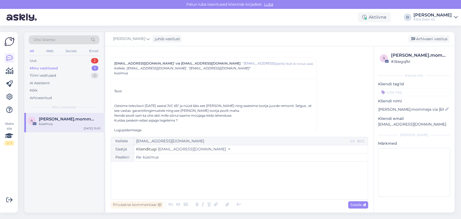
scroll to position [2271, 0]
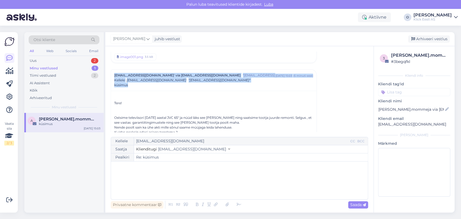
drag, startPoint x: 114, startPoint y: 69, endPoint x: 141, endPoint y: 86, distance: 31.5
click at [141, 86] on div "[EMAIL_ADDRESS][DOMAIN_NAME]' via [EMAIL_ADDRESS][DOMAIN_NAME] "[EMAIL_ADDRESS]…" at bounding box center [214, 135] width 206 height 132
copy div "[EMAIL_ADDRESS][DOMAIN_NAME]' via [EMAIL_ADDRESS][DOMAIN_NAME] "[EMAIL_ADDRESS]…"
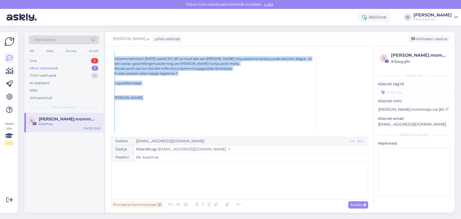
scroll to position [2338, 0]
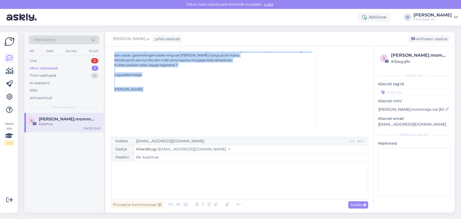
drag, startPoint x: 114, startPoint y: 98, endPoint x: 195, endPoint y: 87, distance: 81.6
click at [195, 87] on div "Tere! Ostsime televiisori [DATE] aastal JVC 65" ja nüüd läks see [PERSON_NAME] …" at bounding box center [213, 80] width 199 height 102
copy div "Tere! Ostsime televiisori [DATE] aastal JVC 65" ja nüüd läks see [PERSON_NAME] …"
click at [420, 36] on div "Arhiveeri vestlus" at bounding box center [429, 38] width 42 height 7
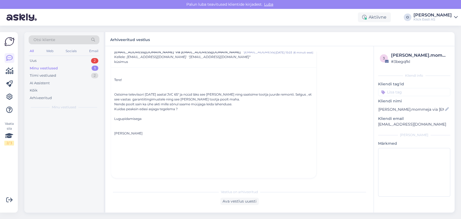
scroll to position [2284, 0]
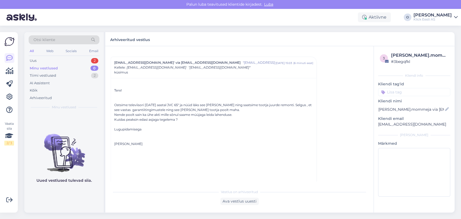
click at [67, 68] on div "Minu vestlused 0" at bounding box center [64, 69] width 71 height 8
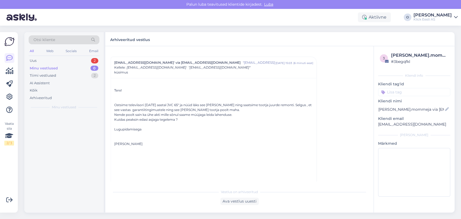
click at [67, 68] on div "Minu vestlused 0" at bounding box center [64, 69] width 71 height 8
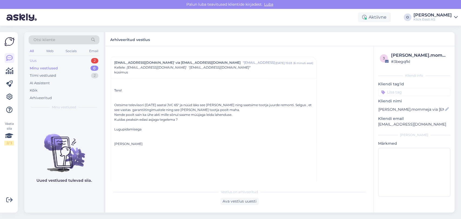
click at [65, 61] on div "Uus 2" at bounding box center [64, 61] width 71 height 8
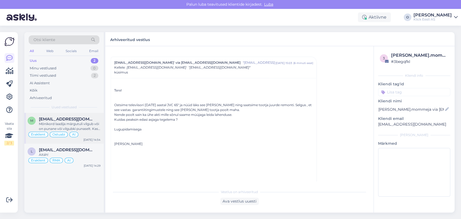
click at [60, 117] on span "[EMAIL_ADDRESS][DOMAIN_NAME]" at bounding box center [67, 119] width 56 height 5
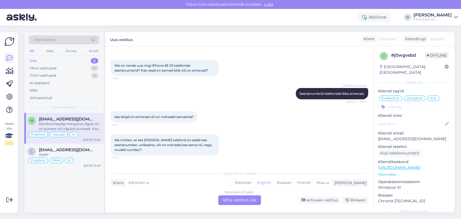
scroll to position [3646, 0]
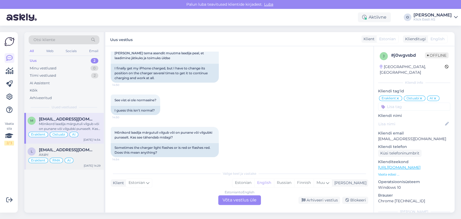
click at [53, 155] on div "Aitäh!" at bounding box center [70, 154] width 62 height 5
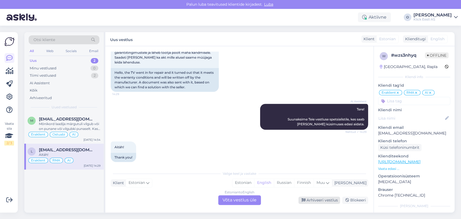
click at [312, 201] on div "Arhiveeri vestlus" at bounding box center [319, 200] width 42 height 7
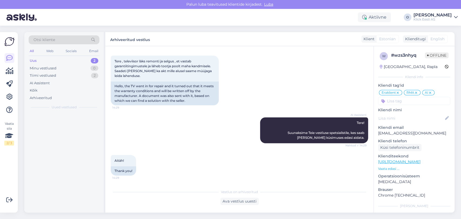
scroll to position [604, 0]
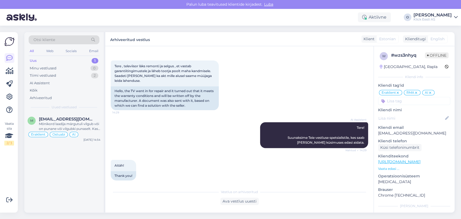
click at [47, 60] on div "Uus 1" at bounding box center [64, 61] width 71 height 8
click at [47, 69] on div "Minu vestlused" at bounding box center [43, 68] width 27 height 5
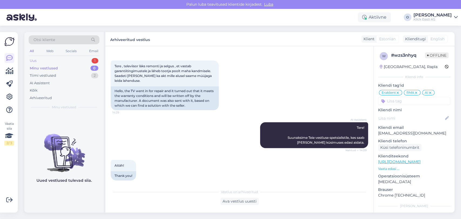
click at [42, 59] on div "Uus 1" at bounding box center [64, 61] width 71 height 8
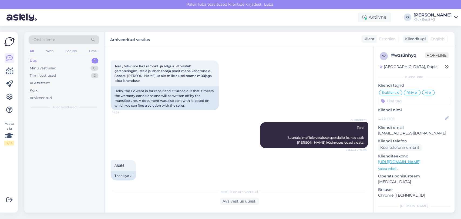
click at [42, 59] on div "Uus 1" at bounding box center [64, 61] width 71 height 8
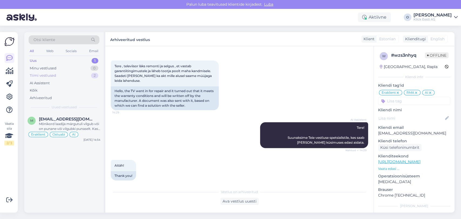
click at [44, 73] on div "Tiimi vestlused" at bounding box center [43, 75] width 26 height 5
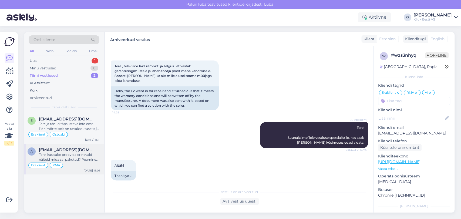
click at [56, 144] on div "a [EMAIL_ADDRESS][DOMAIN_NAME] Tere, kas saite proovida erinevaid näiteid mida …" at bounding box center [63, 159] width 79 height 31
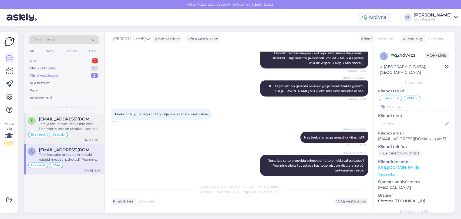
click at [57, 121] on span "[EMAIL_ADDRESS][DOMAIN_NAME]" at bounding box center [67, 119] width 56 height 5
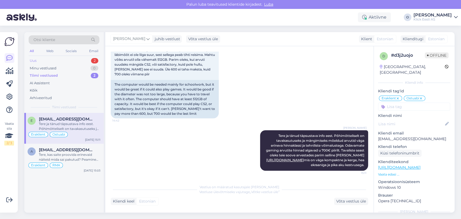
click at [76, 60] on div "Uus 2" at bounding box center [64, 61] width 71 height 8
click at [66, 122] on div "Suunan teie päringu kolleegile, kes saab täpsustada, kas 'Saadavus poodides' fu…" at bounding box center [70, 126] width 62 height 10
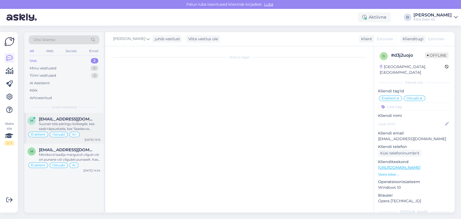
scroll to position [378, 0]
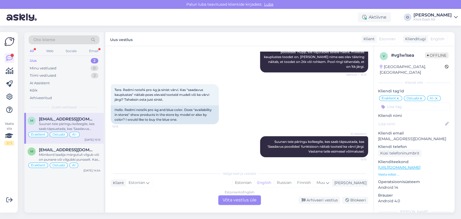
click at [73, 60] on div "Uus 2" at bounding box center [64, 61] width 71 height 8
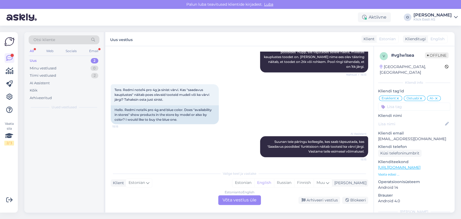
click at [73, 60] on div "Uus 2" at bounding box center [64, 61] width 71 height 8
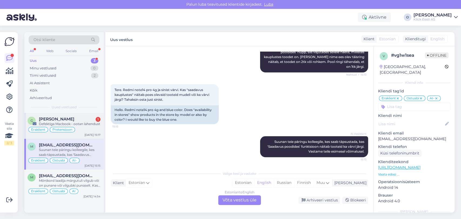
click at [66, 119] on span "[PERSON_NAME]" at bounding box center [56, 119] width 35 height 5
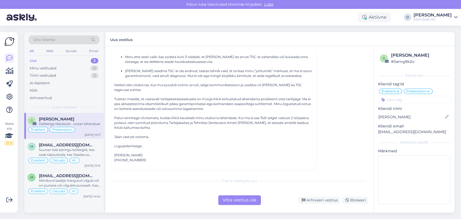
scroll to position [140, 0]
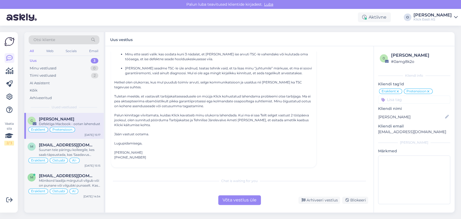
click at [395, 129] on p "[EMAIL_ADDRESS][DOMAIN_NAME]" at bounding box center [414, 132] width 72 height 6
copy div "[PERSON_NAME][EMAIL_ADDRESS][DOMAIN_NAME] [PERSON_NAME]"
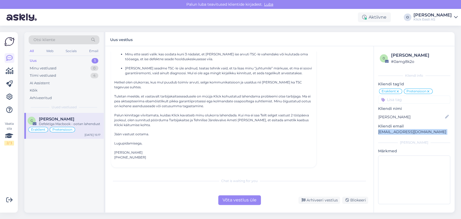
click at [57, 60] on div "Uus 1" at bounding box center [64, 61] width 71 height 8
click at [56, 76] on div "Tiimi vestlused 4" at bounding box center [64, 76] width 71 height 8
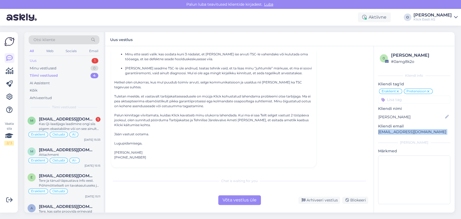
click at [46, 62] on div "Uus 1" at bounding box center [64, 61] width 71 height 8
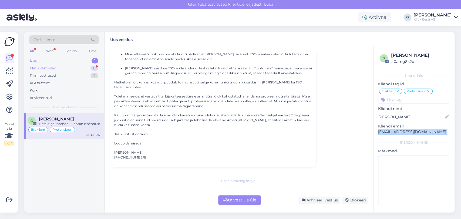
click at [72, 69] on div "Minu vestlused 0" at bounding box center [64, 69] width 71 height 8
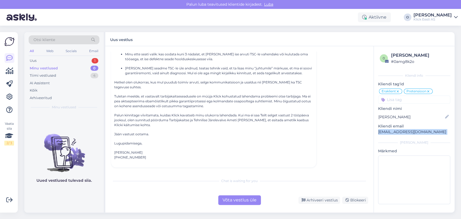
click at [72, 69] on div "Minu vestlused 0" at bounding box center [64, 69] width 71 height 8
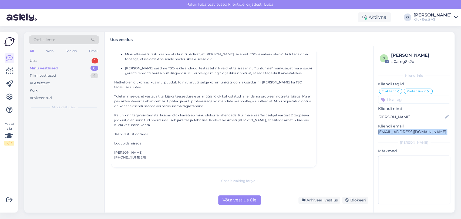
click at [72, 69] on div "Minu vestlused 0" at bounding box center [64, 69] width 71 height 8
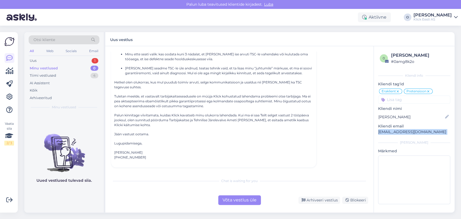
click at [72, 69] on div "Minu vestlused 0" at bounding box center [64, 69] width 71 height 8
click at [70, 61] on div "Uus 1" at bounding box center [64, 61] width 71 height 8
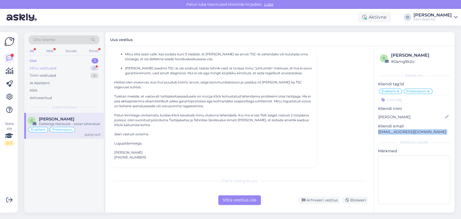
click at [82, 66] on div "Minu vestlused 0" at bounding box center [64, 69] width 71 height 8
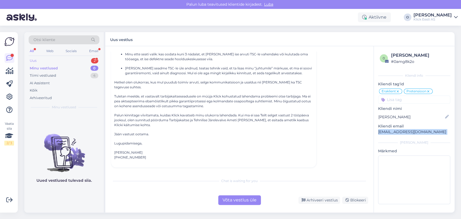
click at [79, 60] on div "Uus 2" at bounding box center [64, 61] width 71 height 8
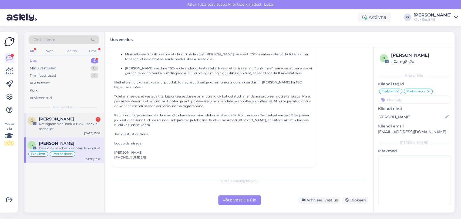
click at [62, 120] on span "[PERSON_NAME]" at bounding box center [56, 119] width 35 height 5
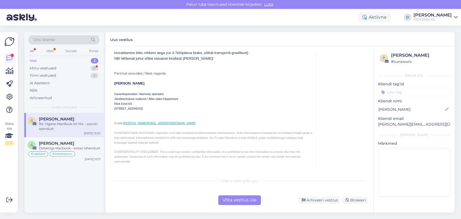
scroll to position [28, 0]
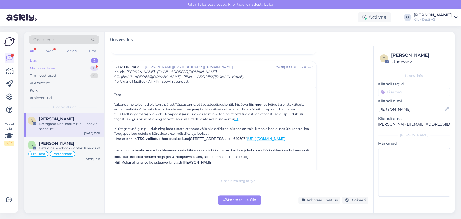
click at [81, 68] on div "Minu vestlused 0" at bounding box center [64, 69] width 71 height 8
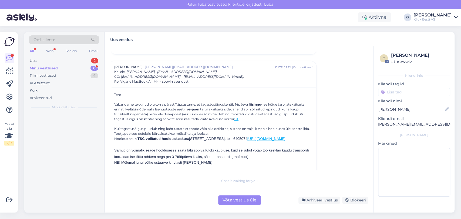
click at [81, 68] on div "Minu vestlused 0" at bounding box center [64, 69] width 71 height 8
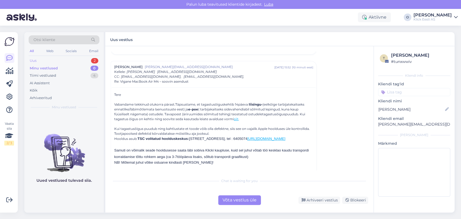
click at [77, 60] on div "Uus 2" at bounding box center [64, 61] width 71 height 8
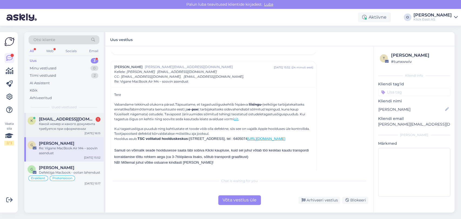
click at [51, 118] on span "[EMAIL_ADDRESS][DOMAIN_NAME]" at bounding box center [67, 119] width 56 height 5
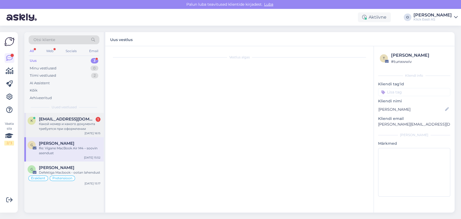
scroll to position [10, 0]
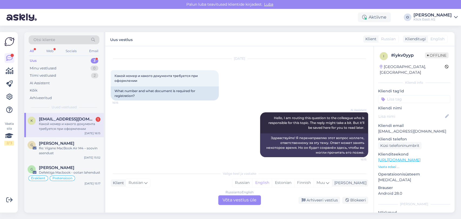
click at [68, 61] on div "Uus 3" at bounding box center [64, 61] width 71 height 8
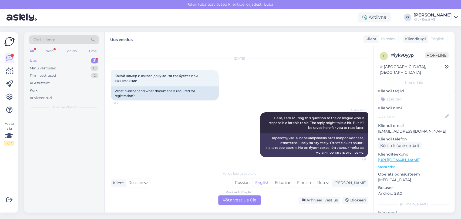
click at [68, 61] on div "Uus 3" at bounding box center [64, 61] width 71 height 8
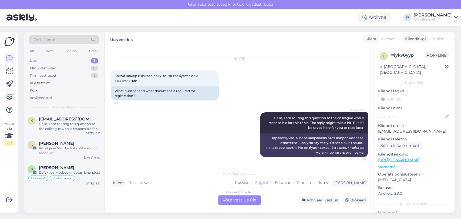
click at [68, 61] on div "Uus 3" at bounding box center [64, 61] width 71 height 8
click at [58, 152] on div "Re: Vigane MacBook Air M4 – soovin asendust" at bounding box center [70, 151] width 62 height 10
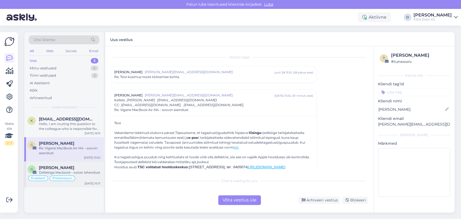
click at [63, 169] on span "[PERSON_NAME]" at bounding box center [56, 167] width 35 height 5
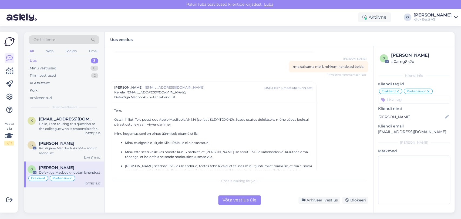
scroll to position [48, 0]
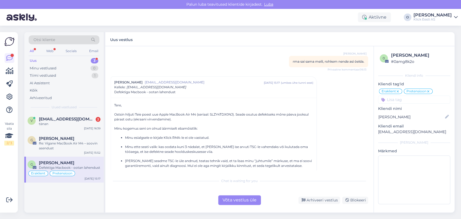
click at [69, 62] on div "Uus 3" at bounding box center [64, 61] width 71 height 8
click at [62, 120] on span "[EMAIL_ADDRESS][DOMAIN_NAME]" at bounding box center [67, 119] width 56 height 5
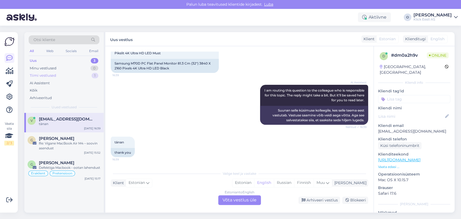
click at [60, 72] on div "Tiimi vestlused 1" at bounding box center [64, 76] width 71 height 8
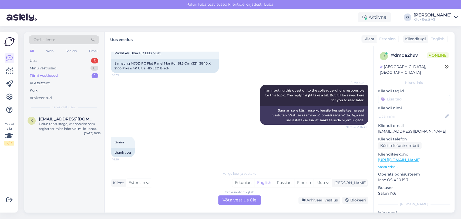
click at [54, 78] on div "Tiimi vestlused" at bounding box center [44, 75] width 28 height 5
click at [58, 122] on div "Palun täpsustage, kas soovite ostu registreerimise infot või mille kohta küsimu…" at bounding box center [70, 126] width 62 height 10
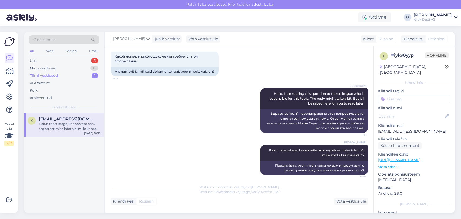
scroll to position [39, 0]
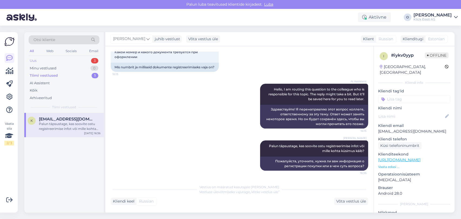
click at [82, 59] on div "Uus 3" at bounding box center [64, 61] width 71 height 8
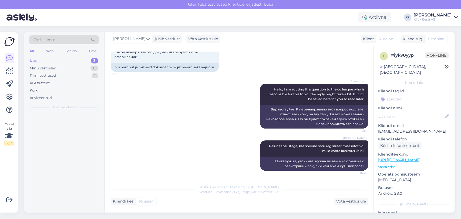
click at [82, 59] on div "Uus 3" at bounding box center [64, 61] width 71 height 8
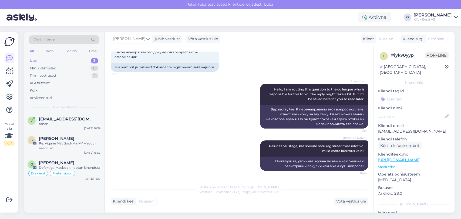
click at [82, 59] on div "Uus 3" at bounding box center [64, 61] width 71 height 8
click at [52, 123] on div "tänan" at bounding box center [70, 123] width 62 height 5
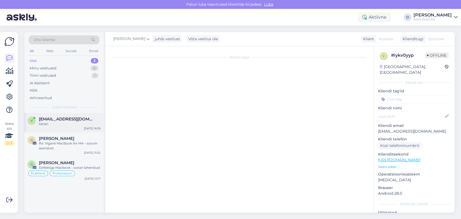
scroll to position [98, 0]
